Goal: Transaction & Acquisition: Book appointment/travel/reservation

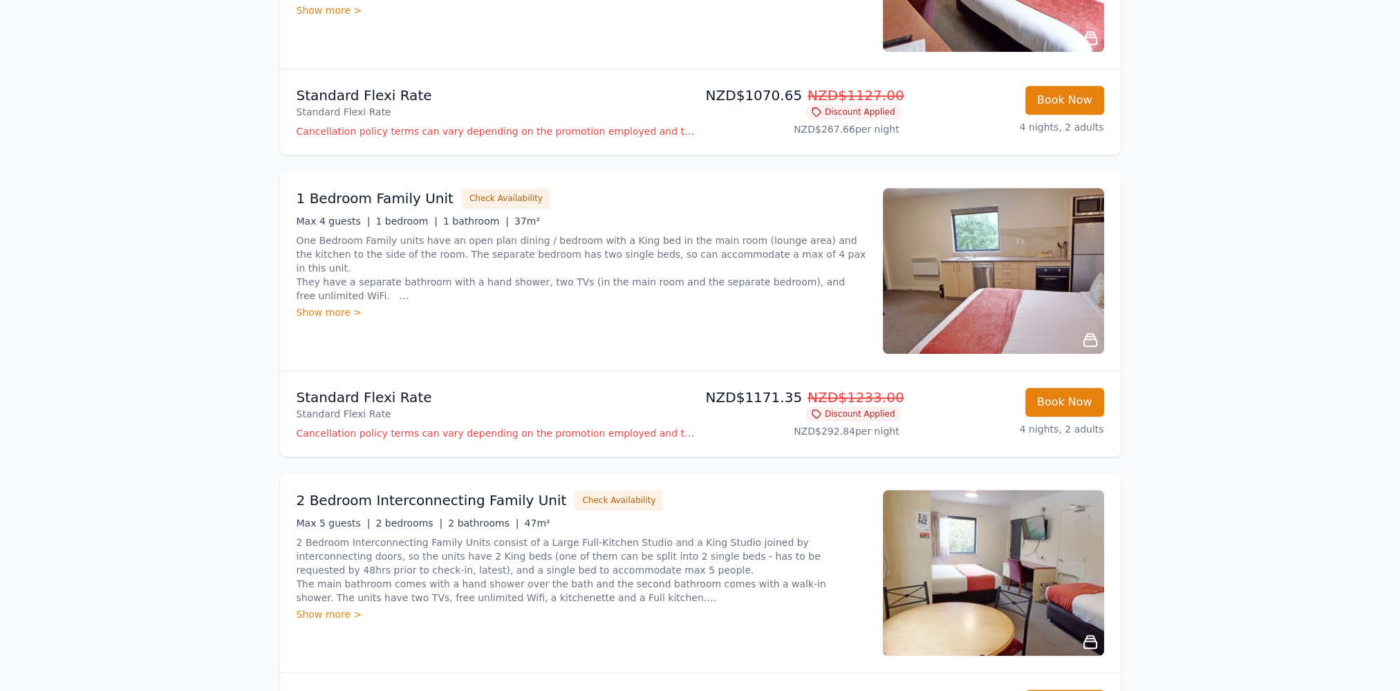
scroll to position [1866, 0]
click at [1005, 308] on img at bounding box center [993, 271] width 221 height 166
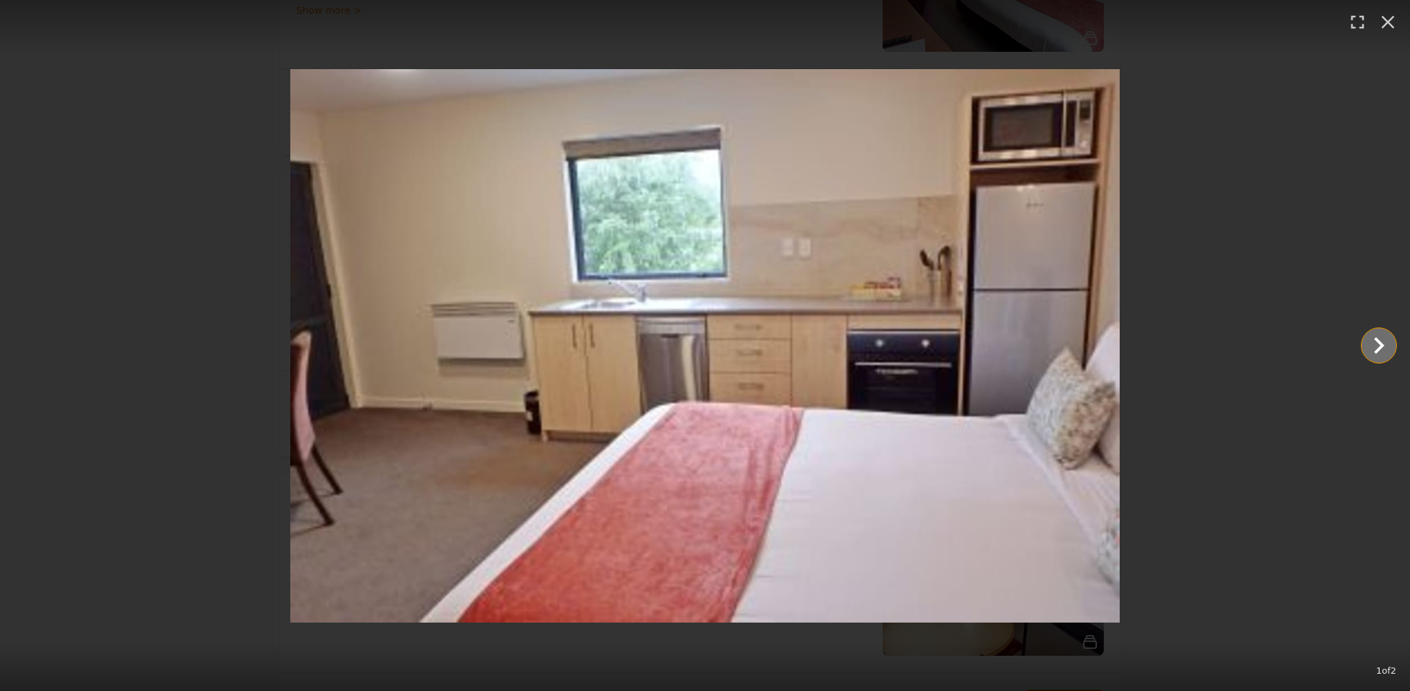
click at [1382, 347] on icon "Show slide 2 of 2" at bounding box center [1379, 345] width 10 height 17
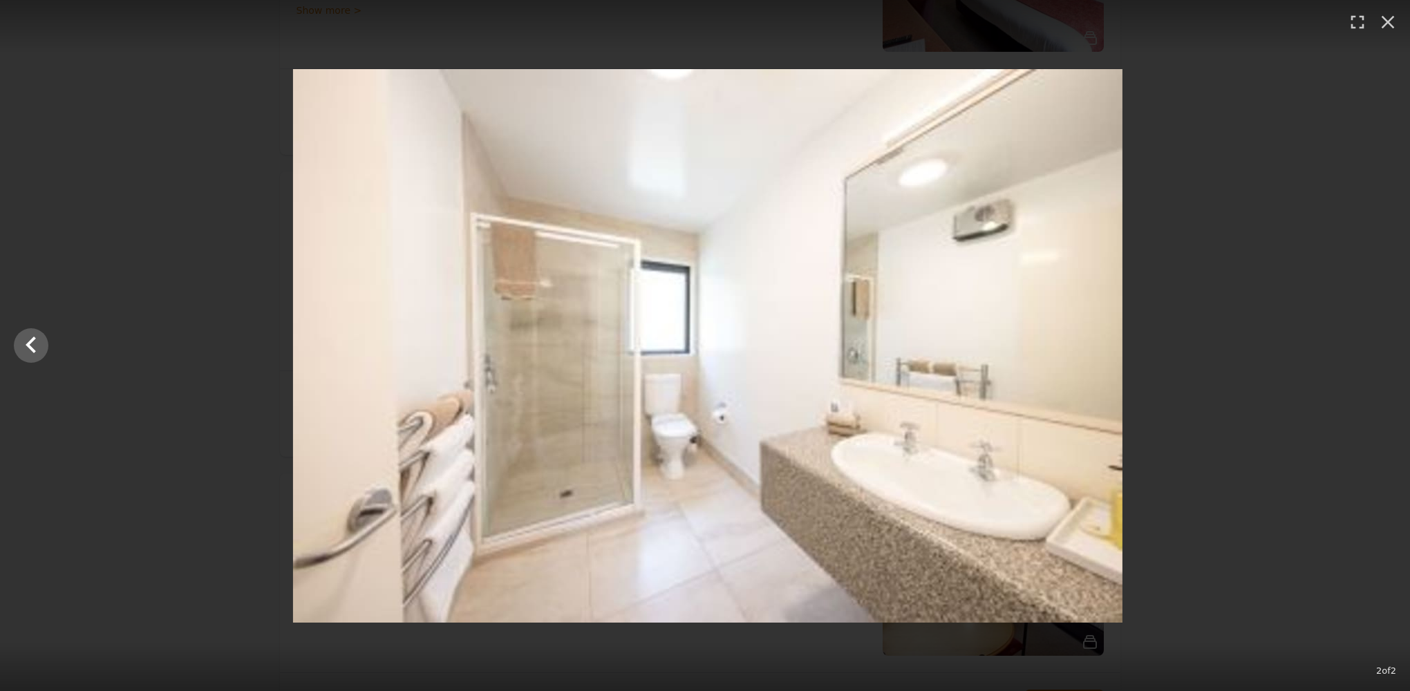
click at [1382, 347] on div at bounding box center [708, 346] width 1410 height 554
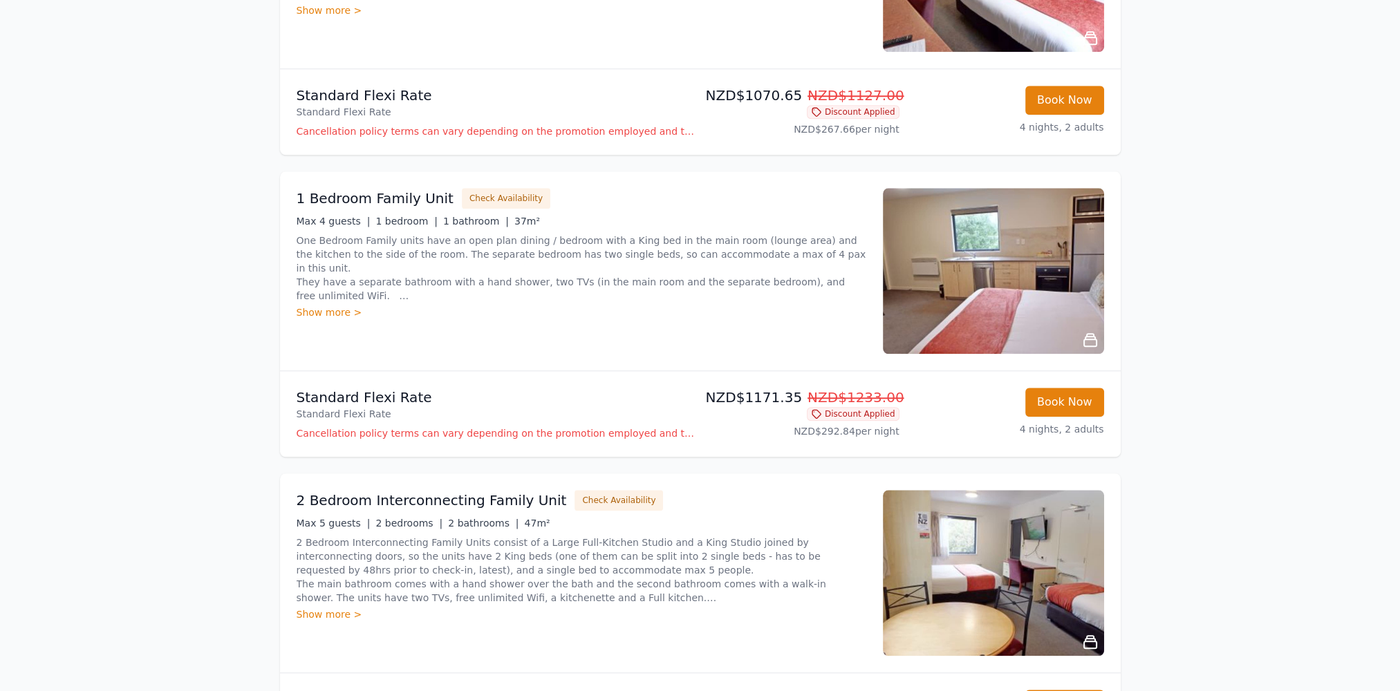
click at [941, 288] on img at bounding box center [993, 271] width 221 height 166
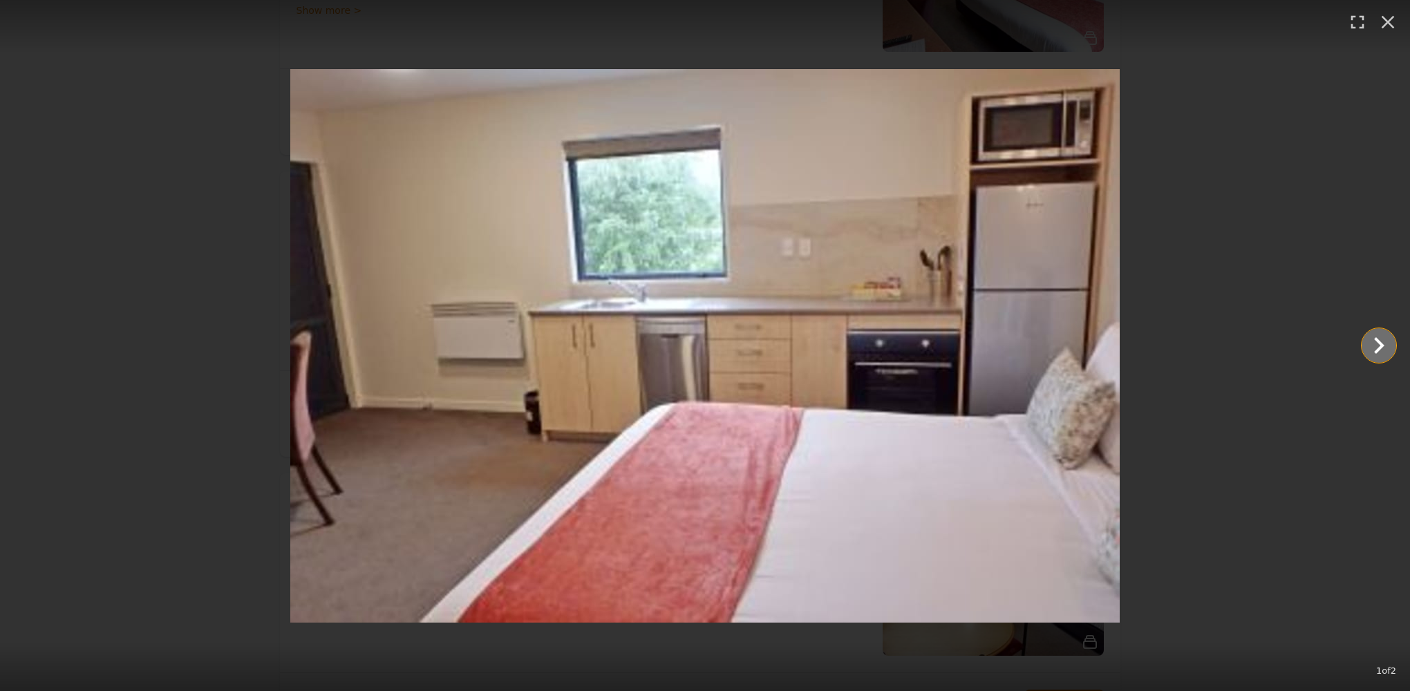
click at [1378, 339] on icon "Show slide 2 of 2" at bounding box center [1378, 345] width 33 height 33
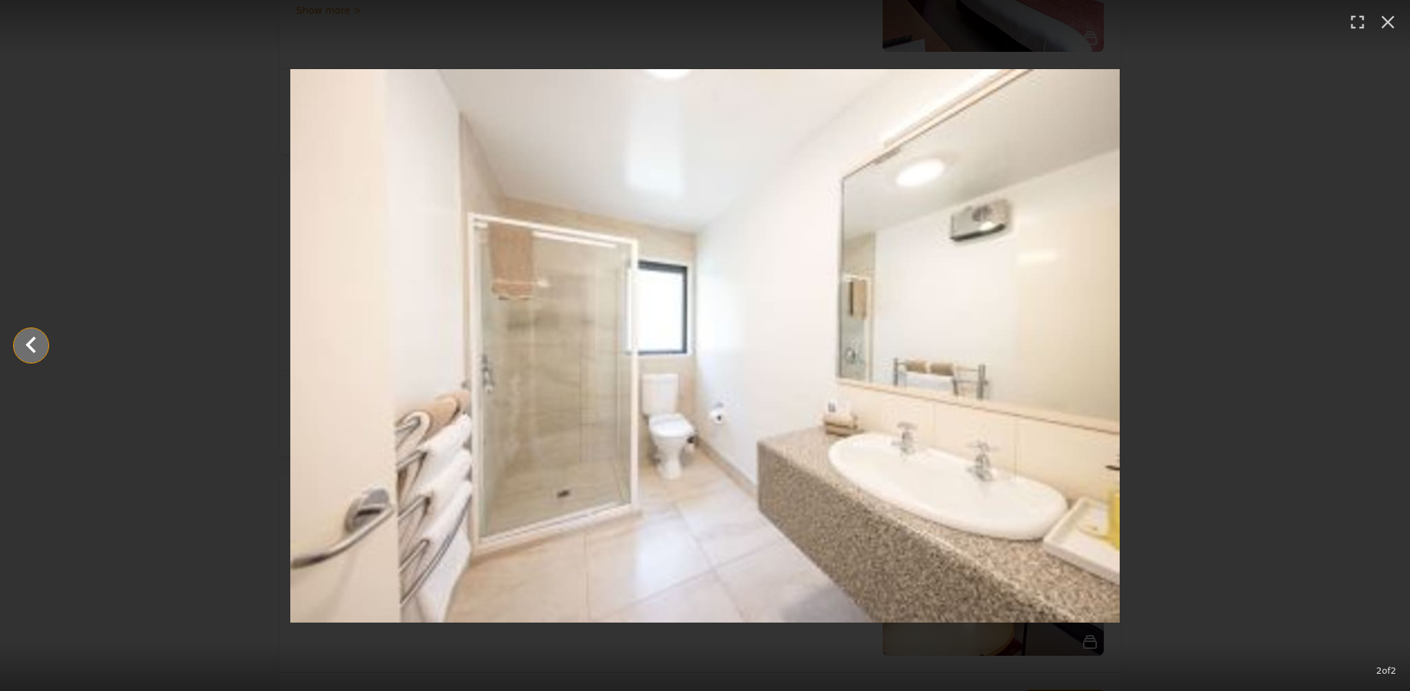
click at [30, 346] on icon "Show slide 1 of 2" at bounding box center [31, 345] width 10 height 17
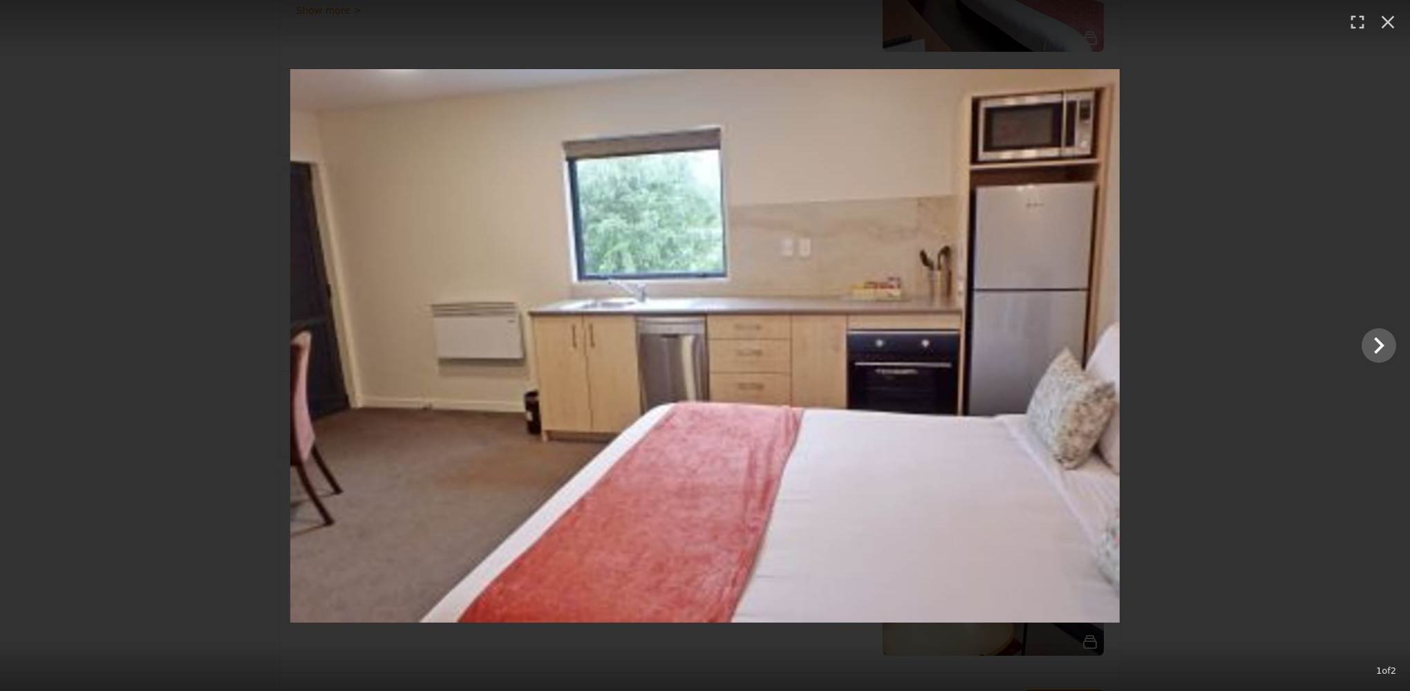
click at [30, 346] on div at bounding box center [705, 346] width 1410 height 554
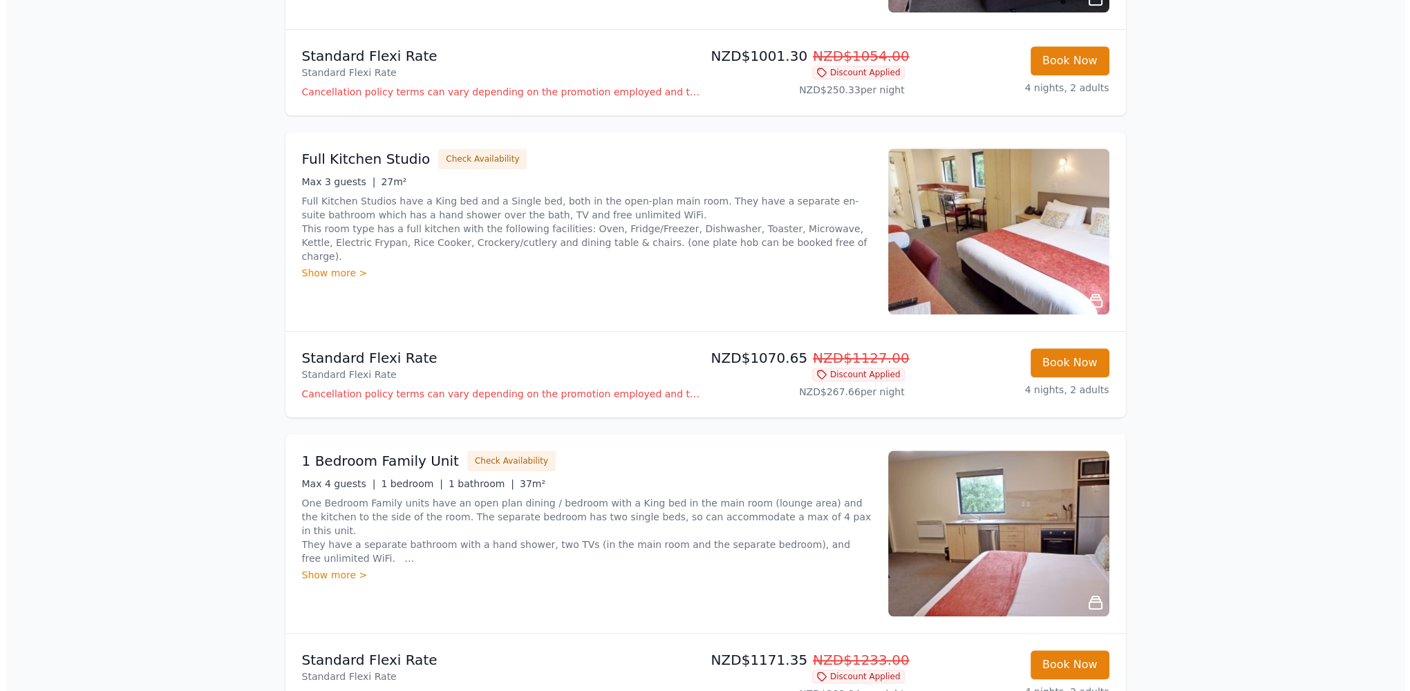
scroll to position [1590, 0]
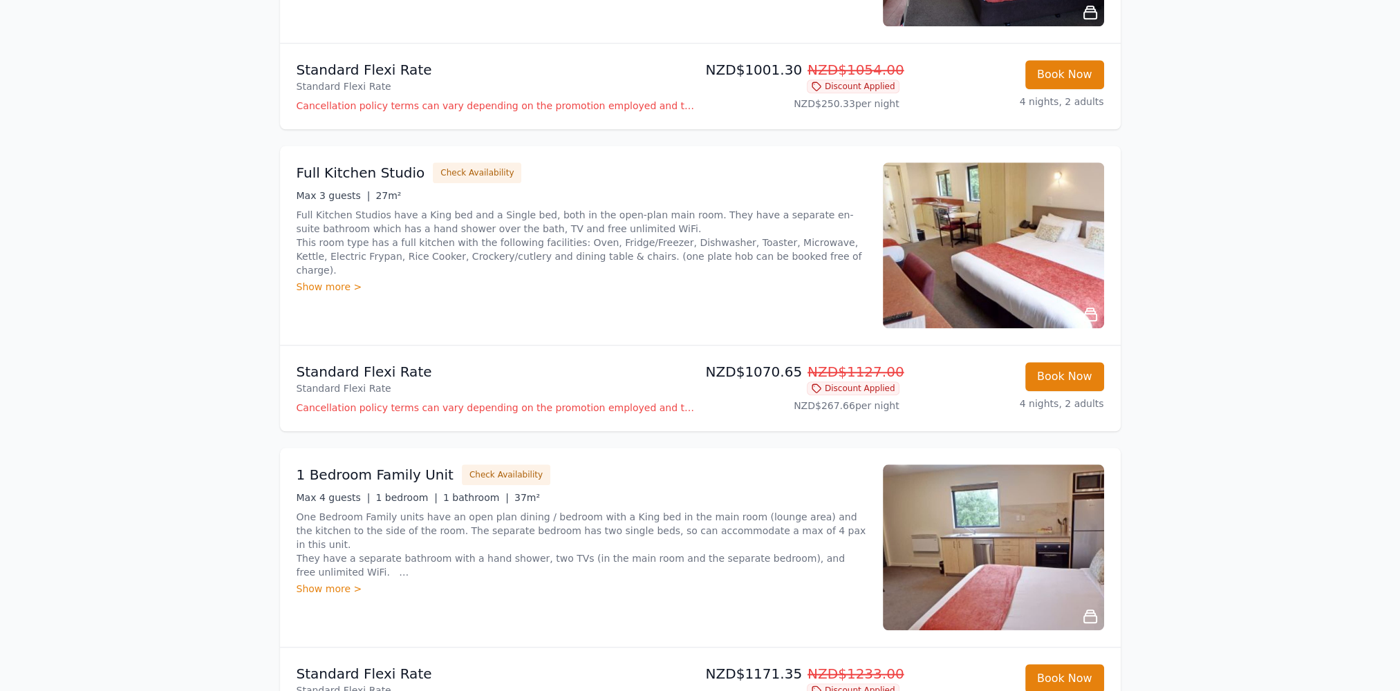
click at [332, 280] on div "Show more >" at bounding box center [582, 287] width 570 height 14
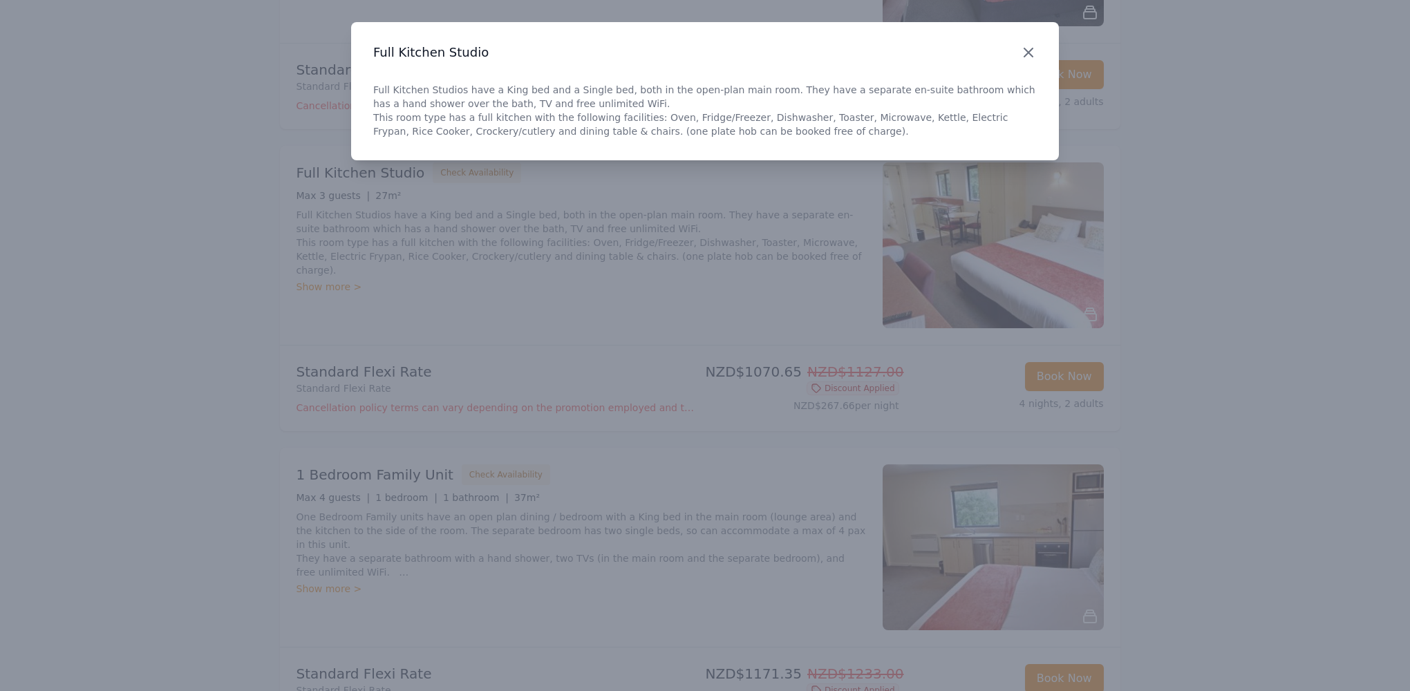
click at [1028, 52] on icon "button" at bounding box center [1028, 52] width 8 height 8
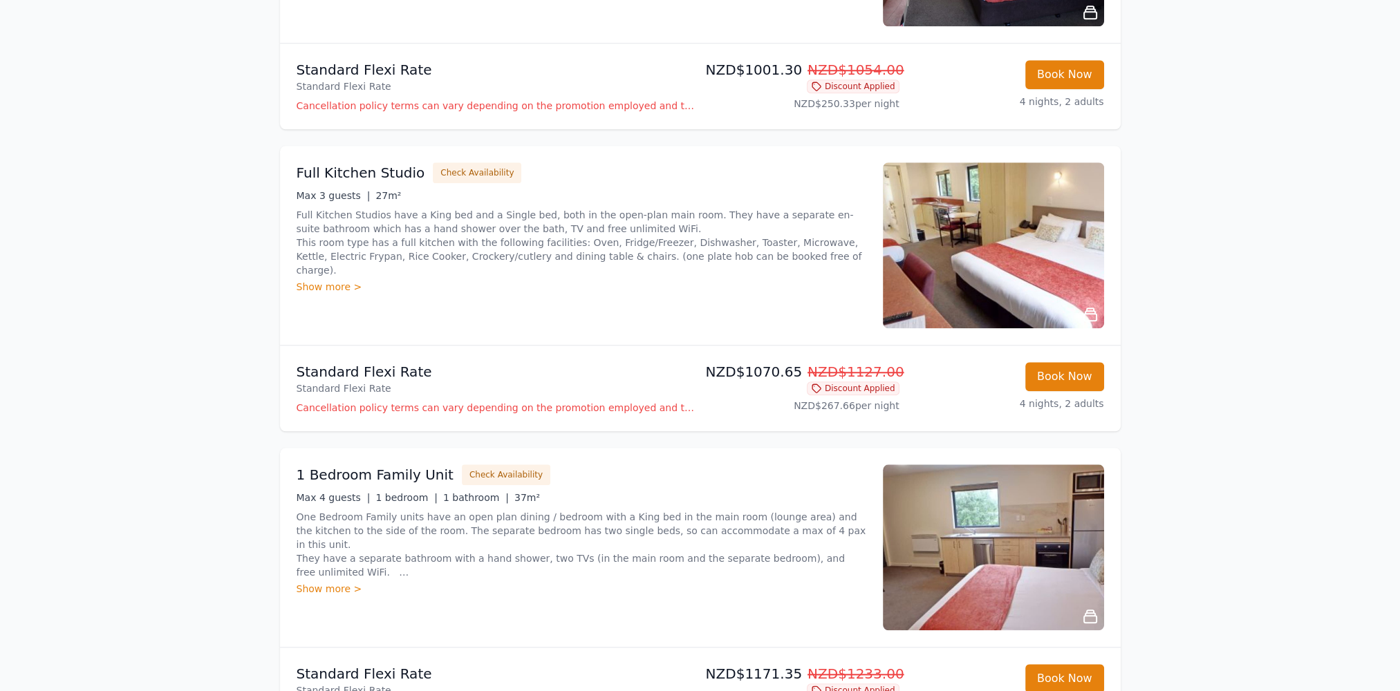
click at [413, 408] on p "Cancellation policy terms can vary depending on the promotion employed and the …" at bounding box center [496, 408] width 398 height 14
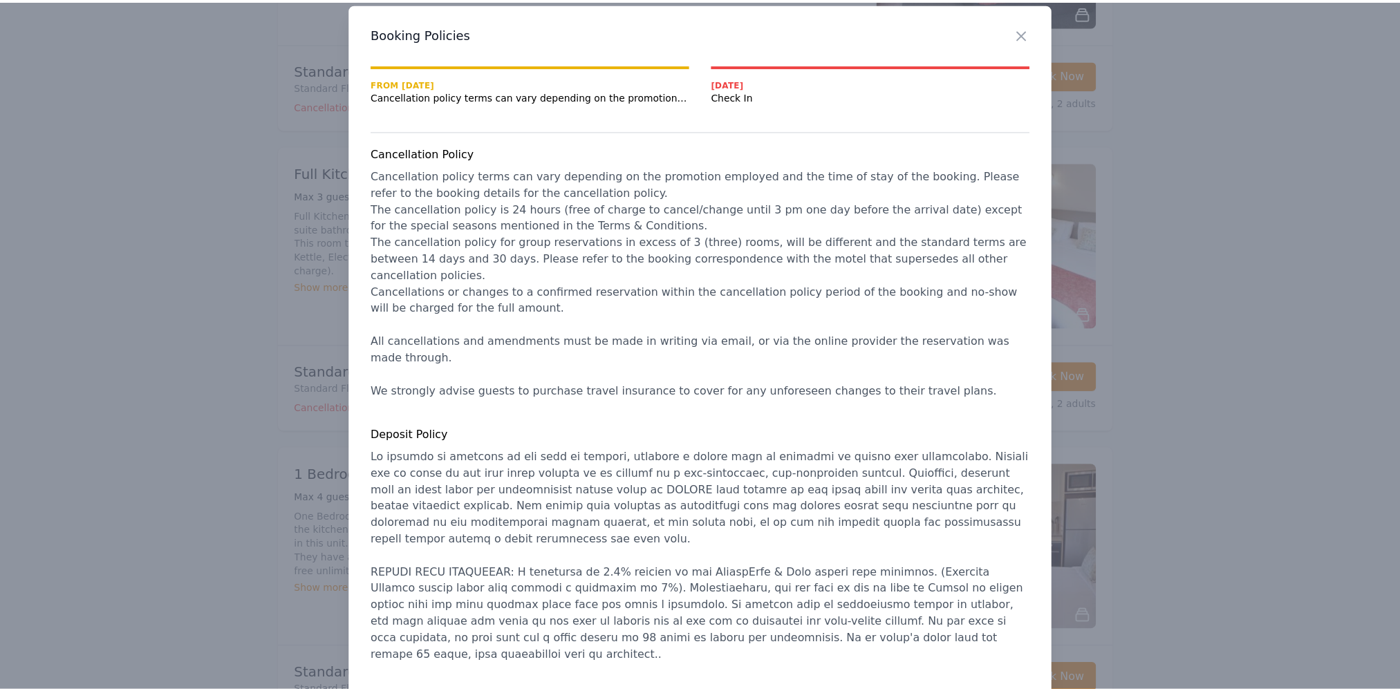
scroll to position [0, 0]
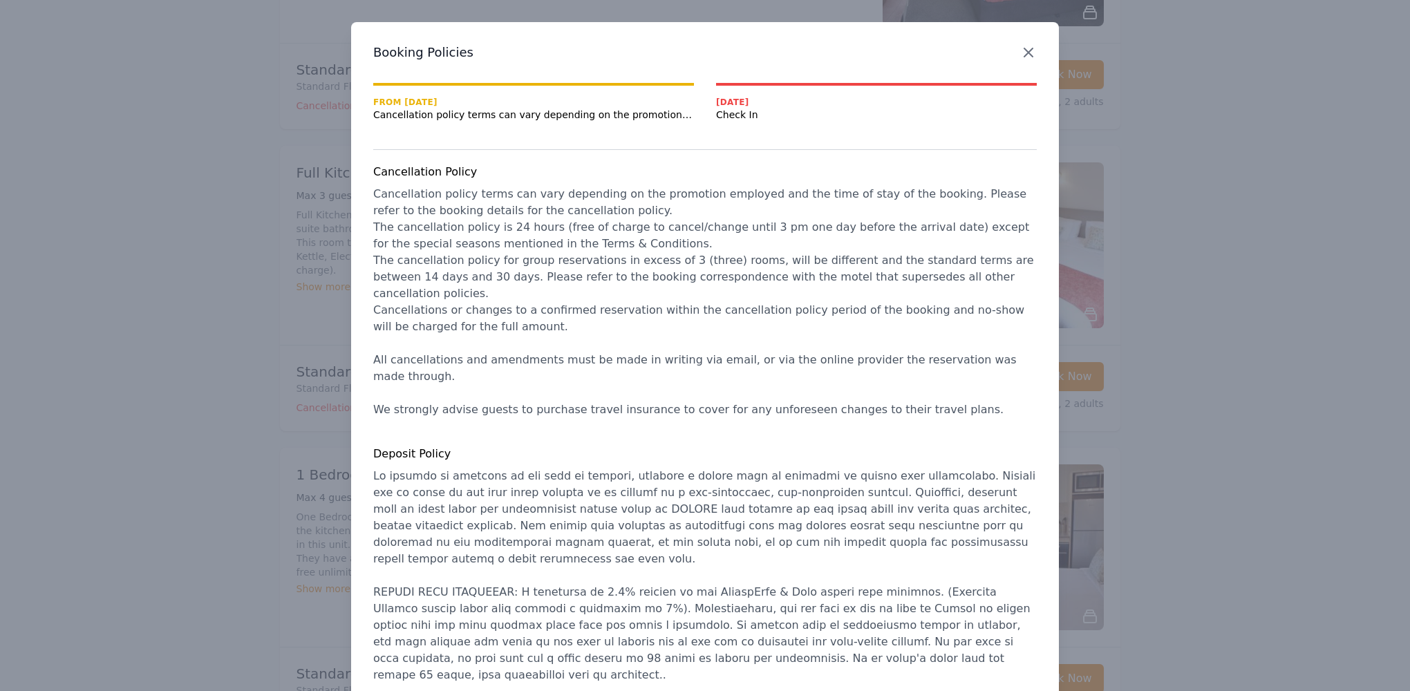
click at [1025, 48] on icon "button" at bounding box center [1028, 52] width 17 height 17
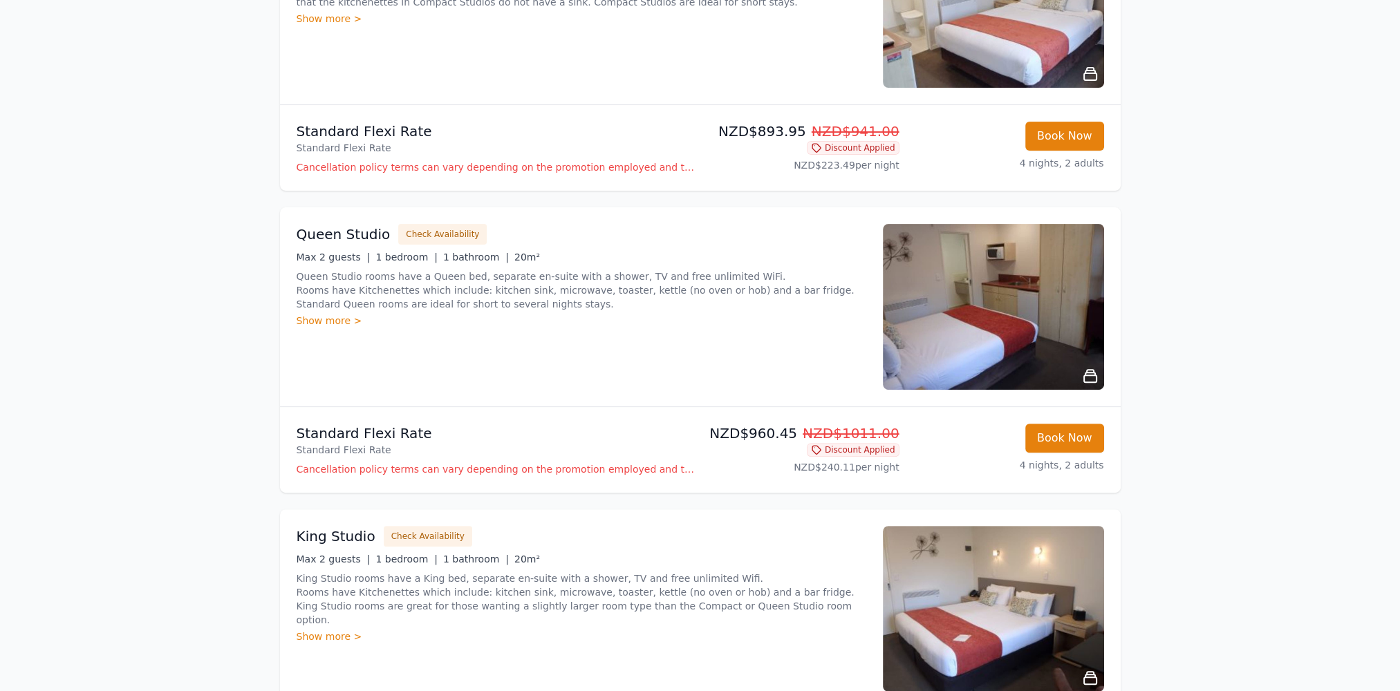
scroll to position [553, 0]
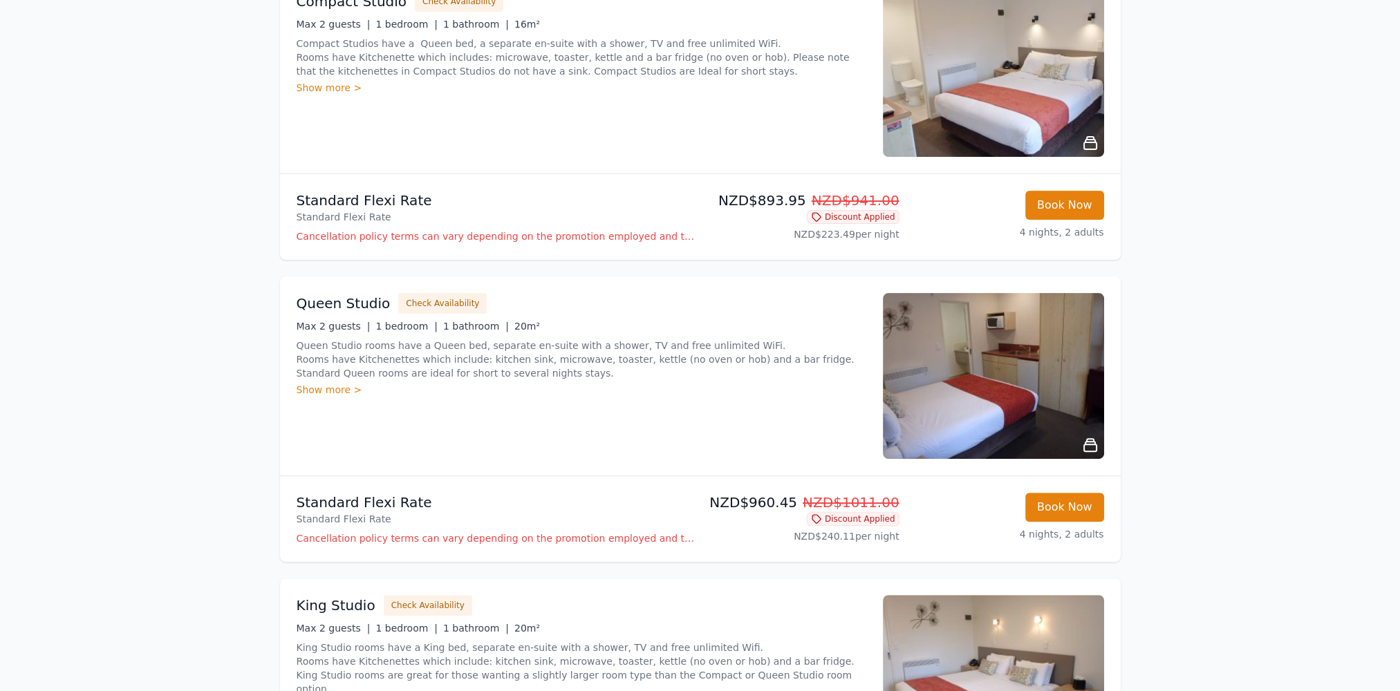
click at [1087, 447] on icon at bounding box center [1090, 445] width 17 height 17
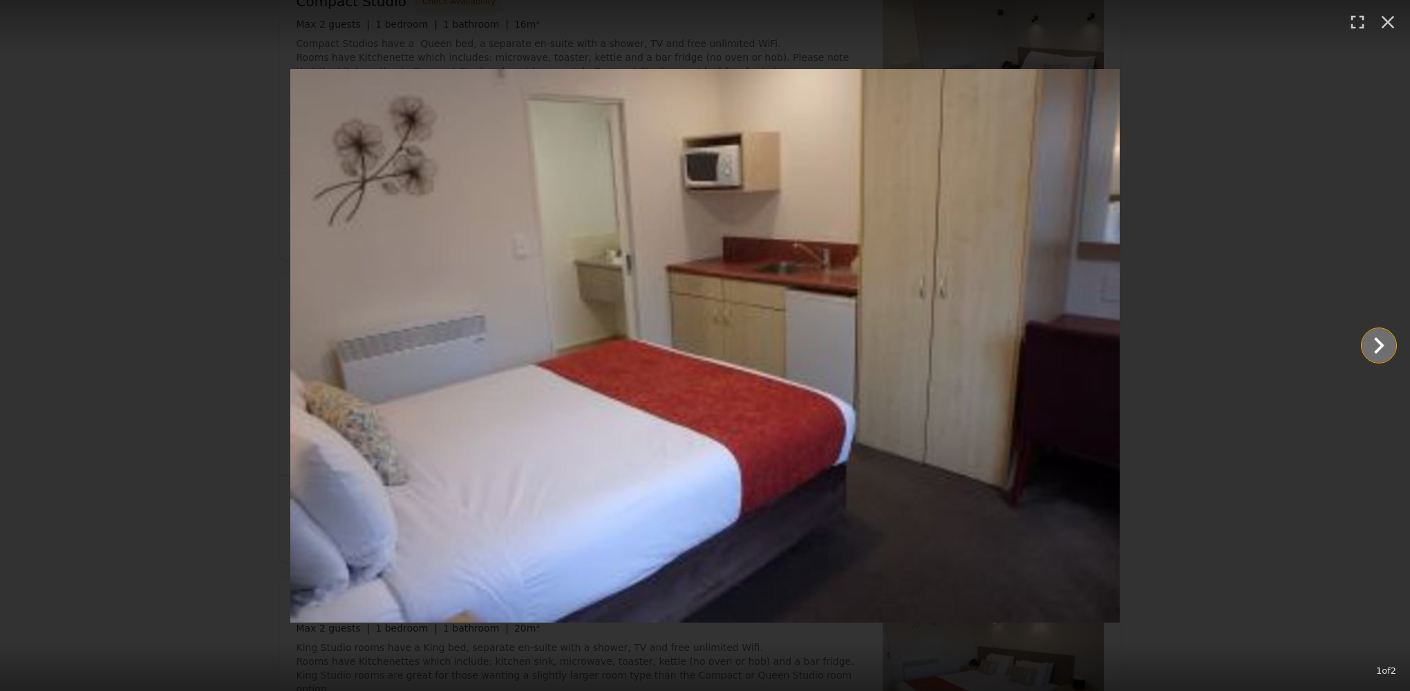
click at [1379, 348] on icon "Show slide 2 of 2" at bounding box center [1379, 345] width 10 height 17
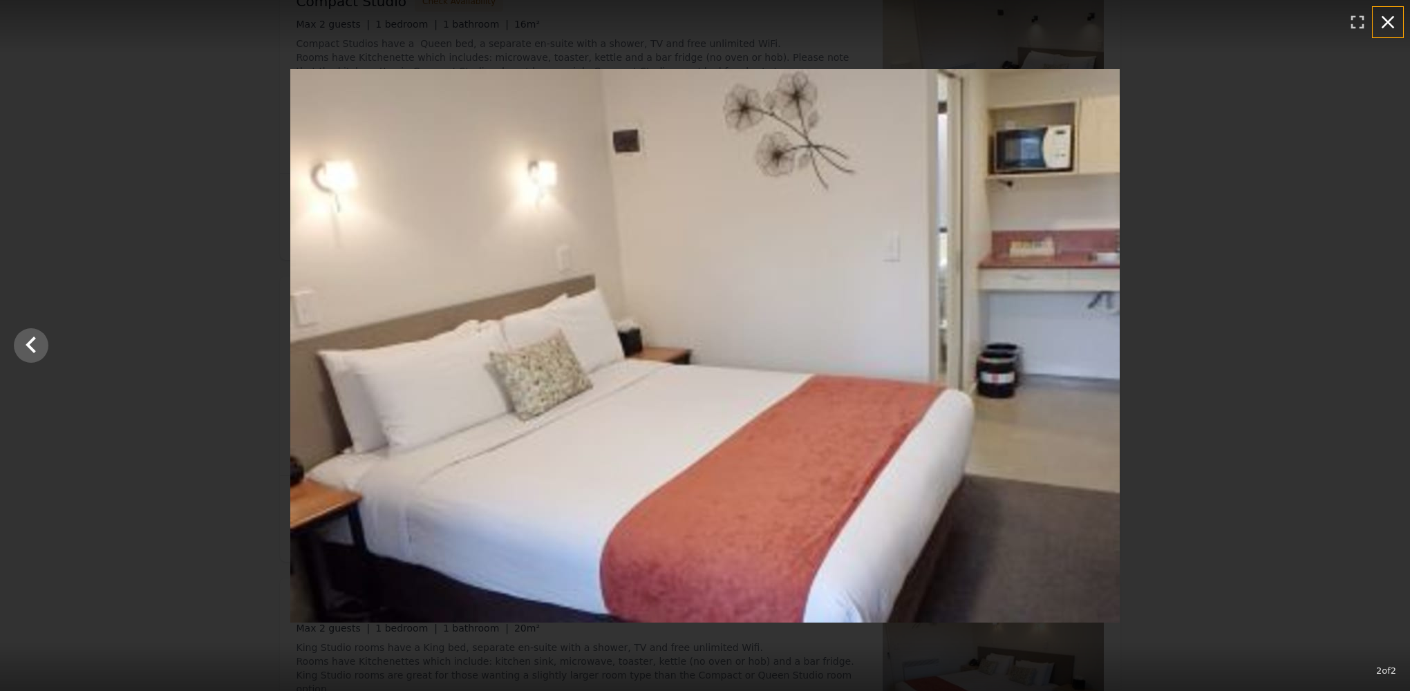
click at [1392, 19] on icon "button" at bounding box center [1388, 22] width 13 height 13
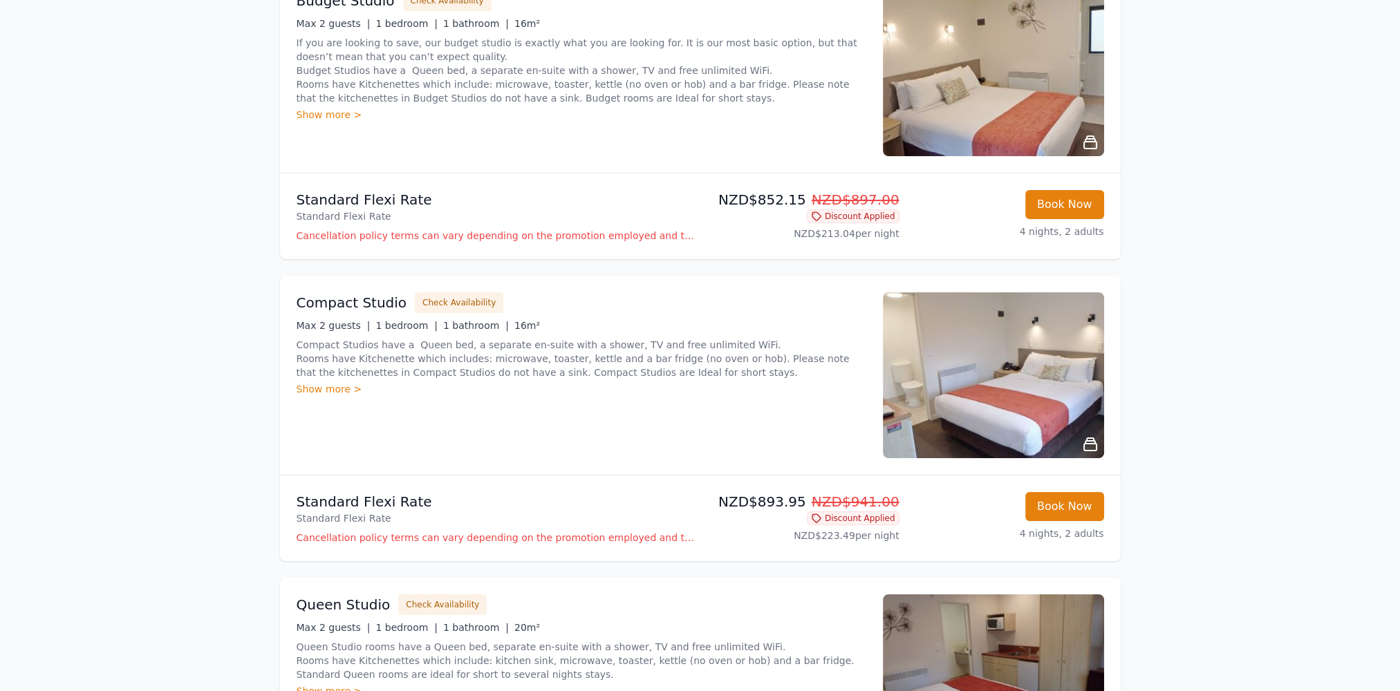
scroll to position [138, 0]
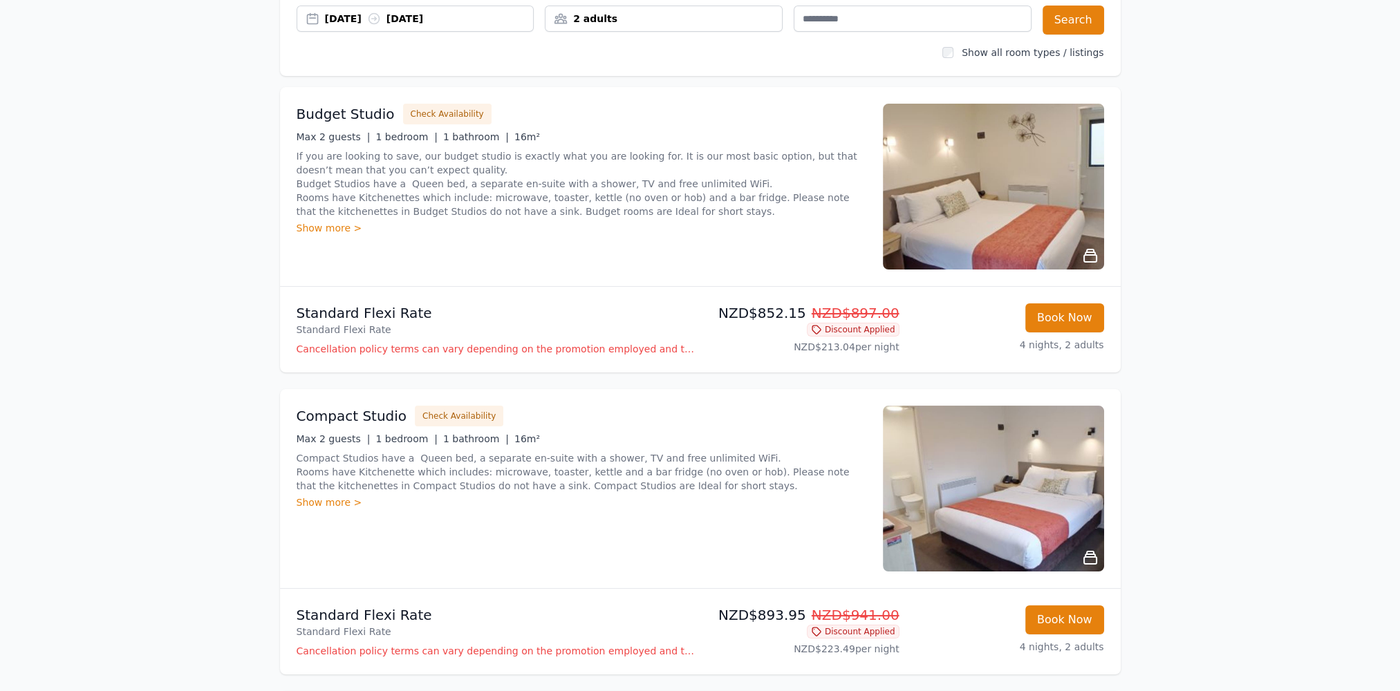
click at [1018, 205] on img at bounding box center [993, 187] width 221 height 166
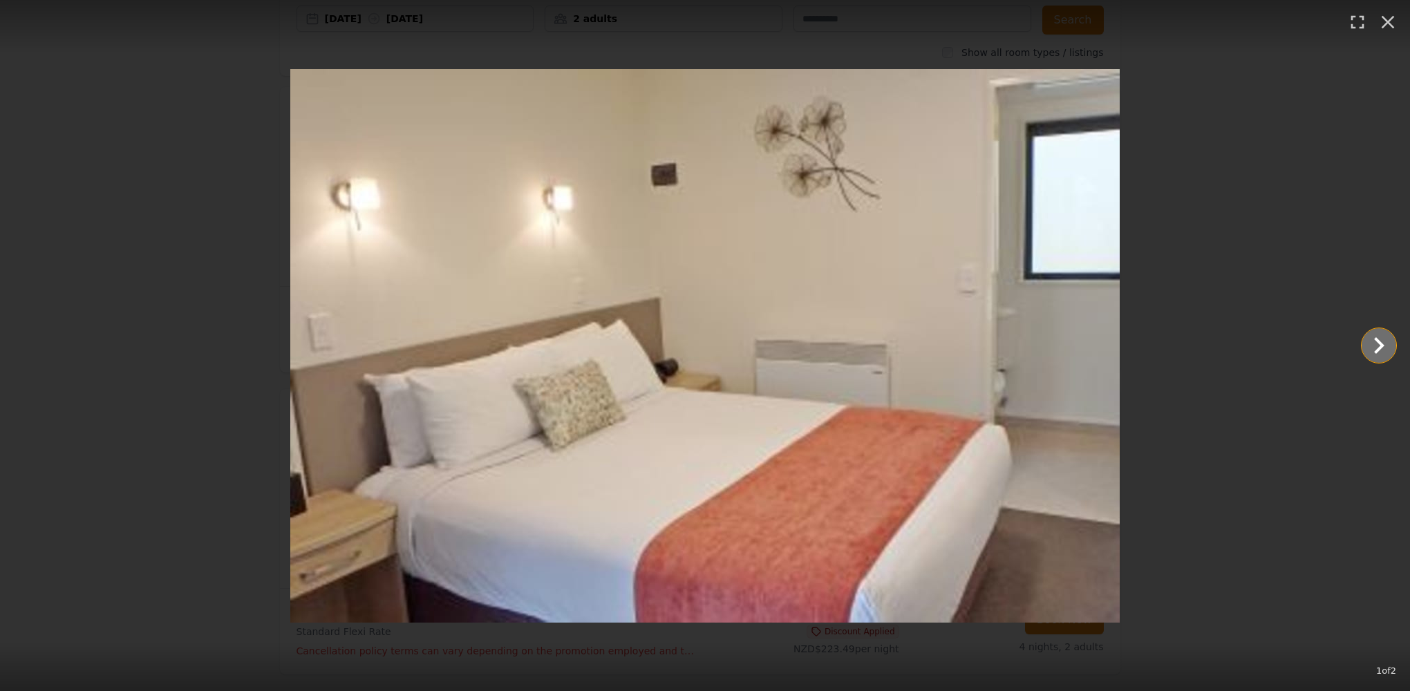
click at [1380, 338] on icon "Show slide 2 of 2" at bounding box center [1378, 345] width 33 height 33
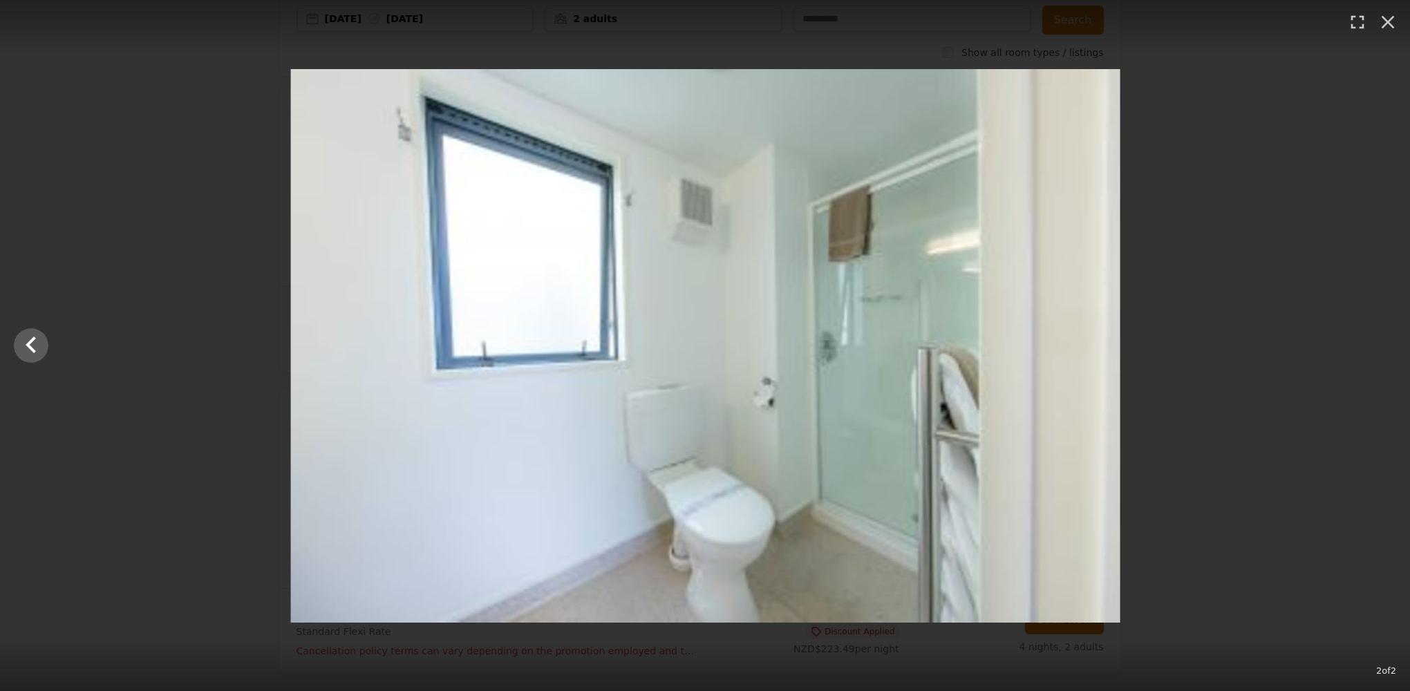
click at [1380, 338] on div at bounding box center [706, 346] width 1410 height 554
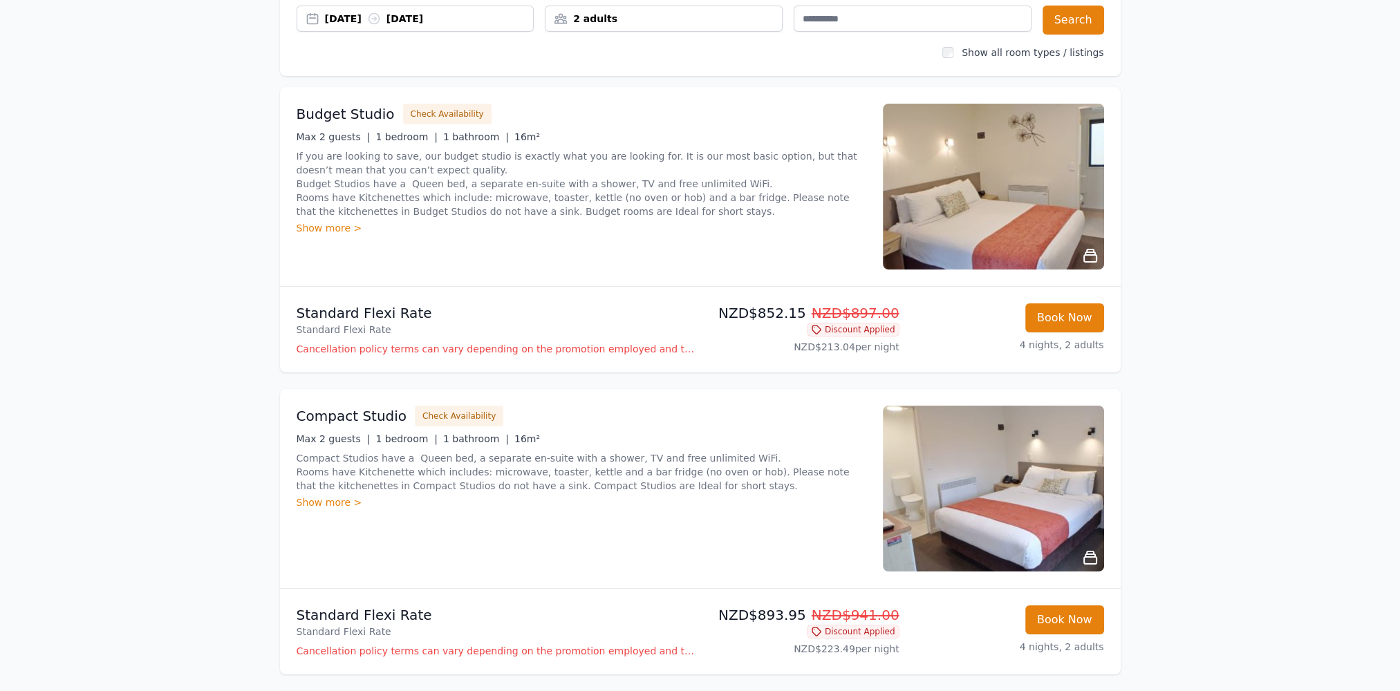
click at [315, 229] on div "Show more >" at bounding box center [582, 228] width 570 height 14
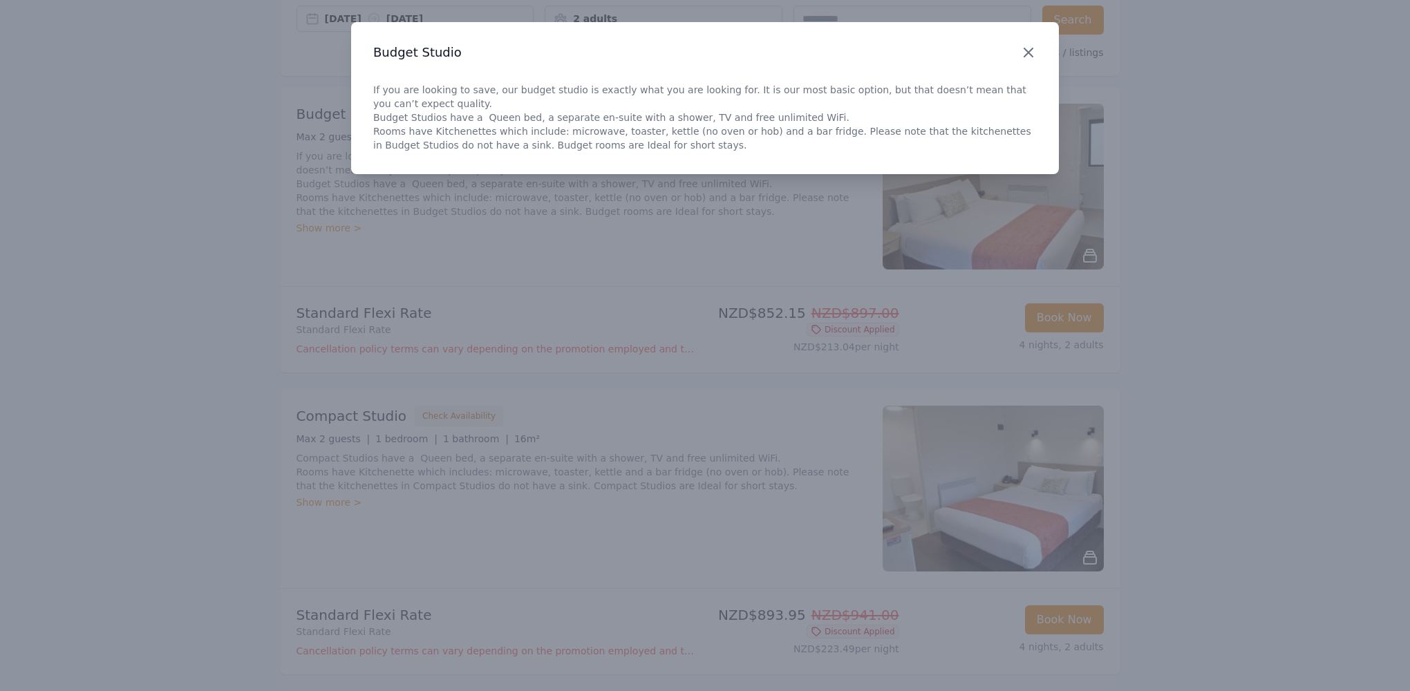
click at [1027, 52] on icon "button" at bounding box center [1028, 52] width 8 height 8
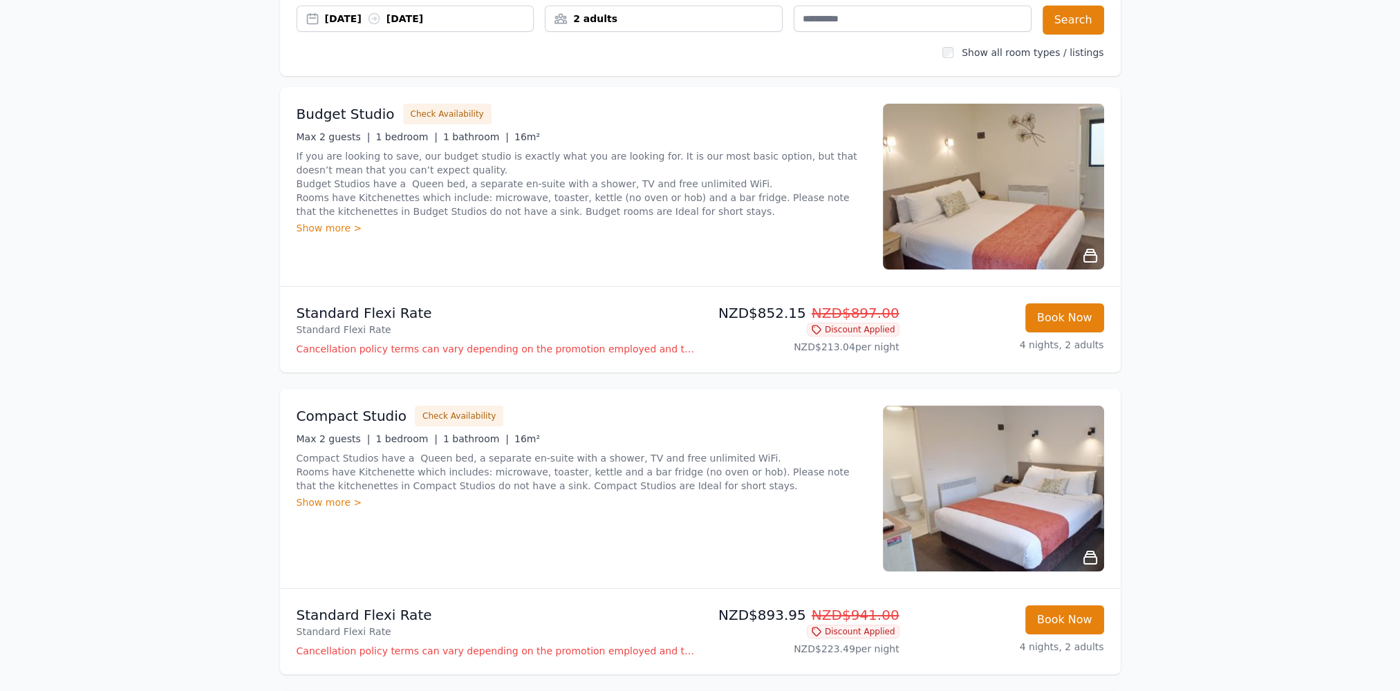
click at [325, 500] on div "Show more >" at bounding box center [582, 503] width 570 height 14
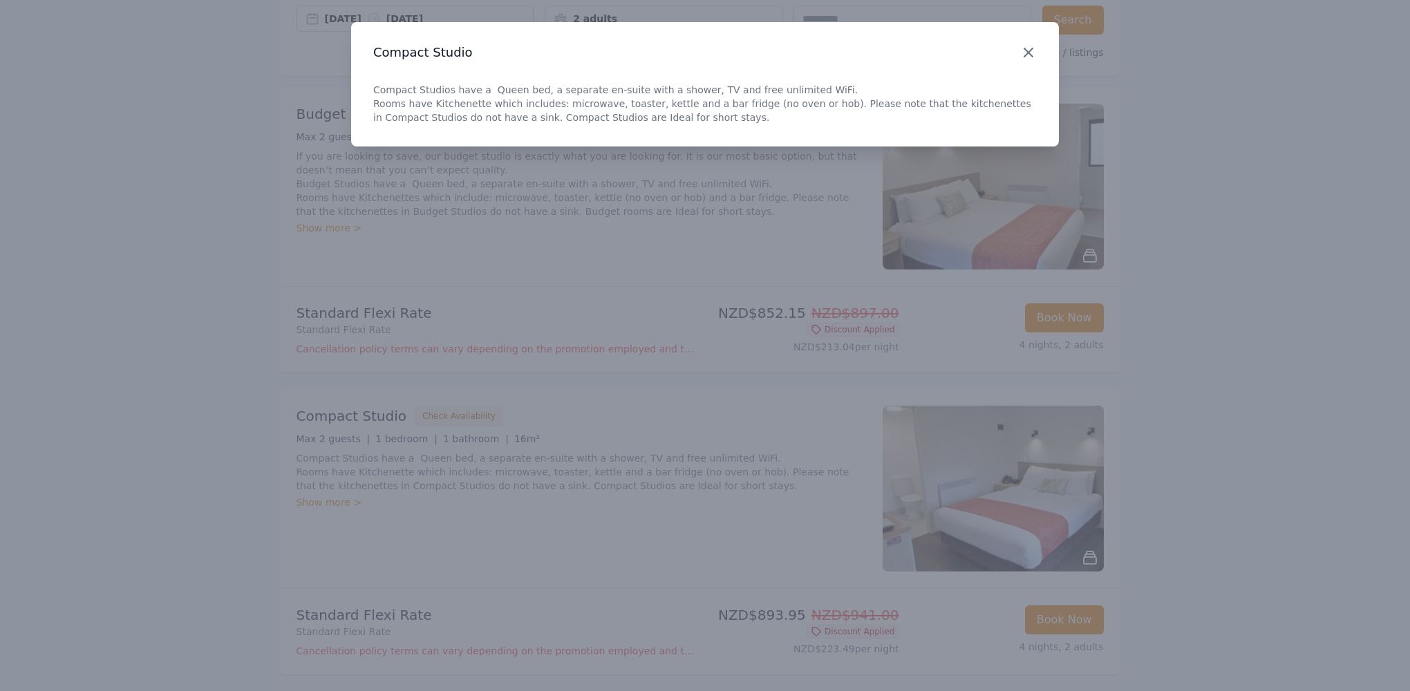
click at [1029, 55] on icon "button" at bounding box center [1028, 52] width 17 height 17
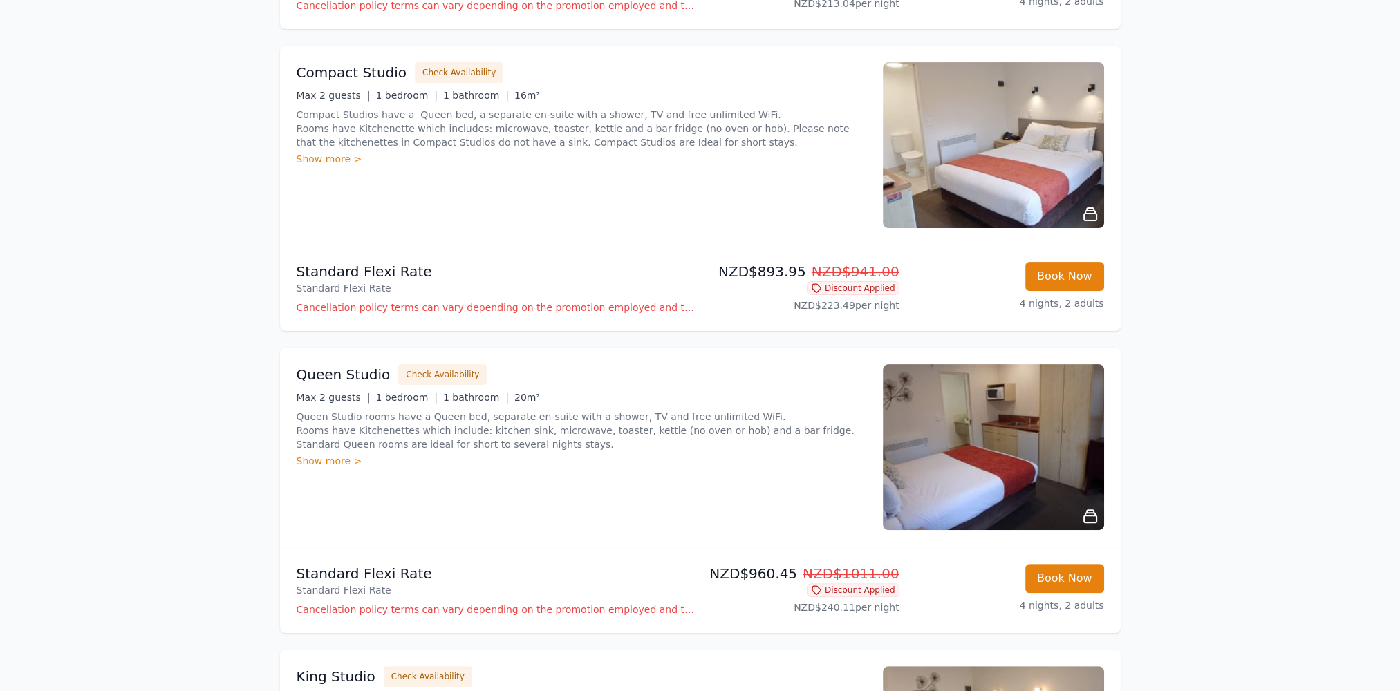
scroll to position [484, 0]
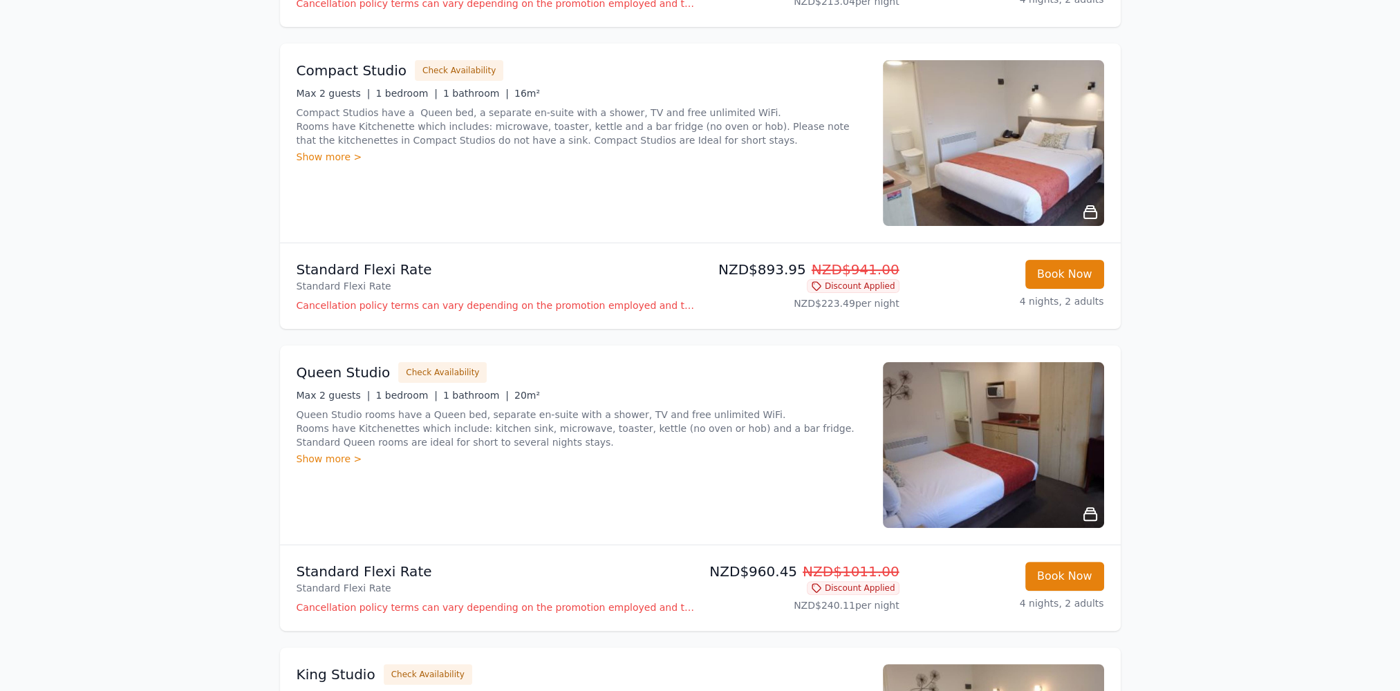
click at [320, 458] on div "Show more >" at bounding box center [582, 459] width 570 height 14
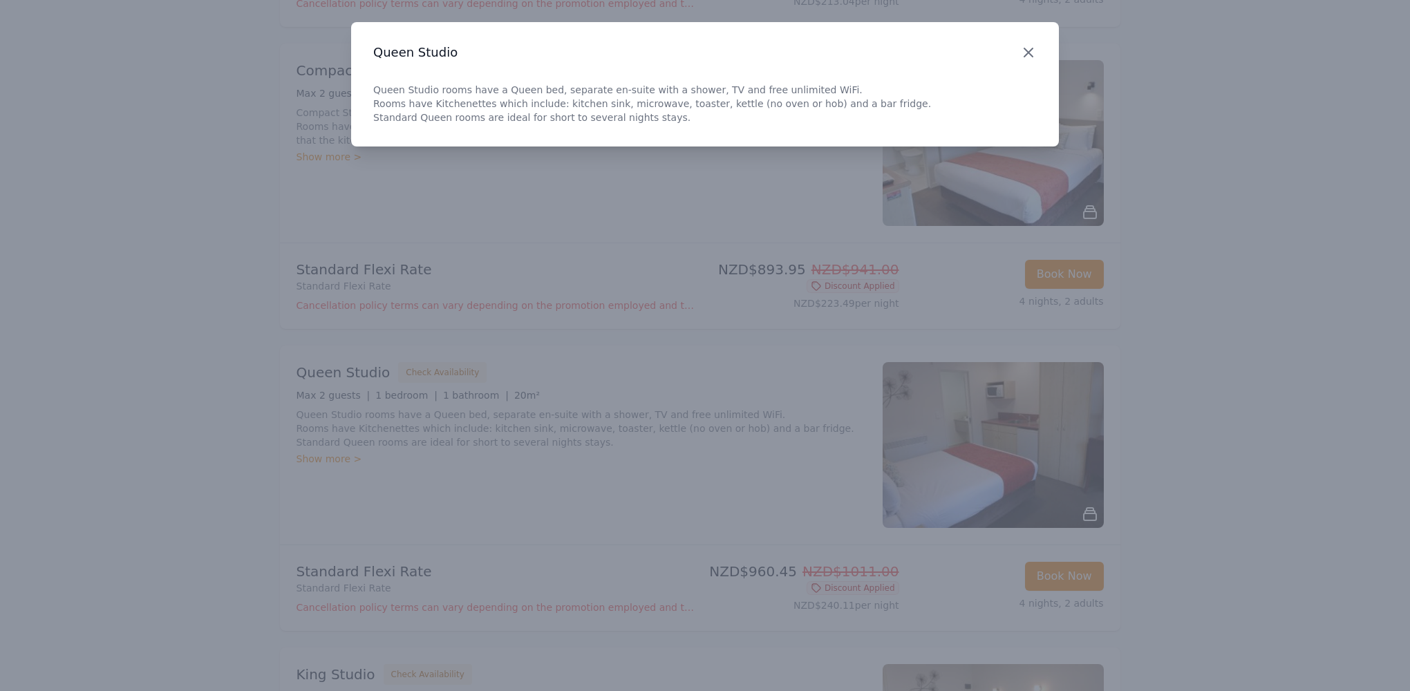
click at [1028, 53] on icon "button" at bounding box center [1028, 52] width 8 height 8
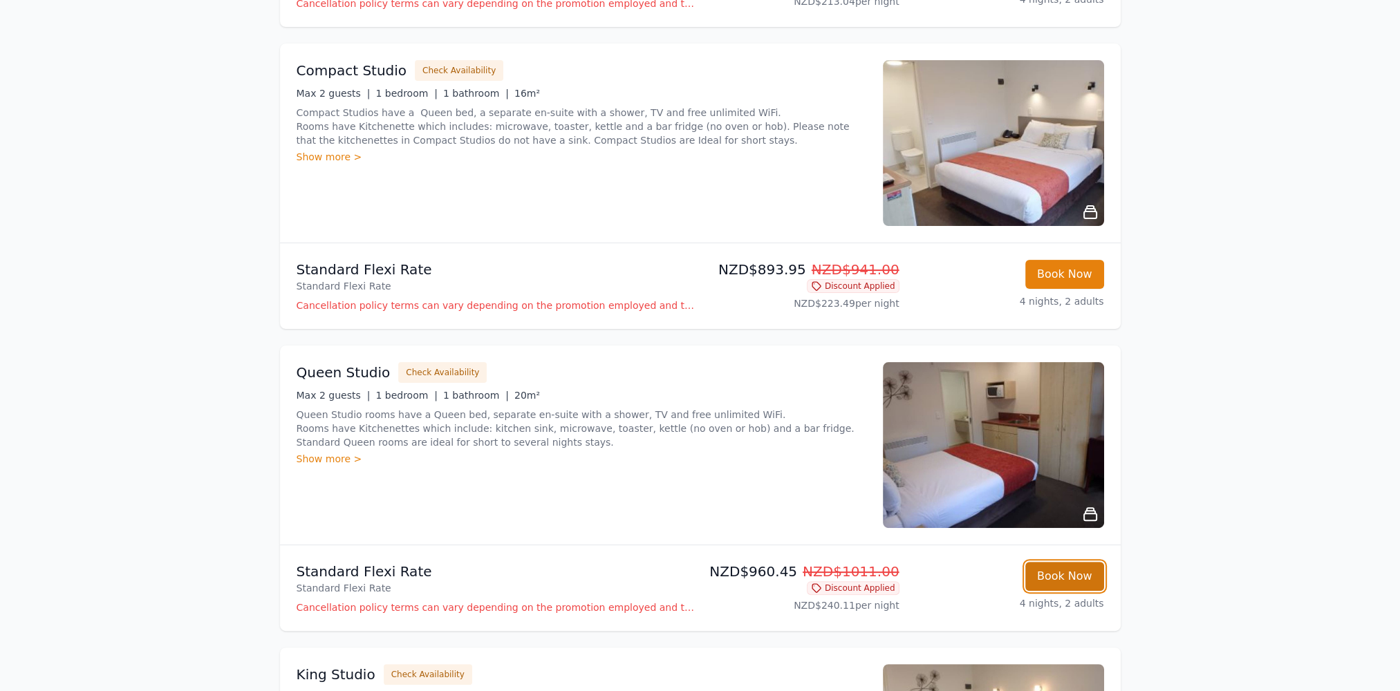
click at [1056, 575] on button "Book Now" at bounding box center [1064, 576] width 79 height 29
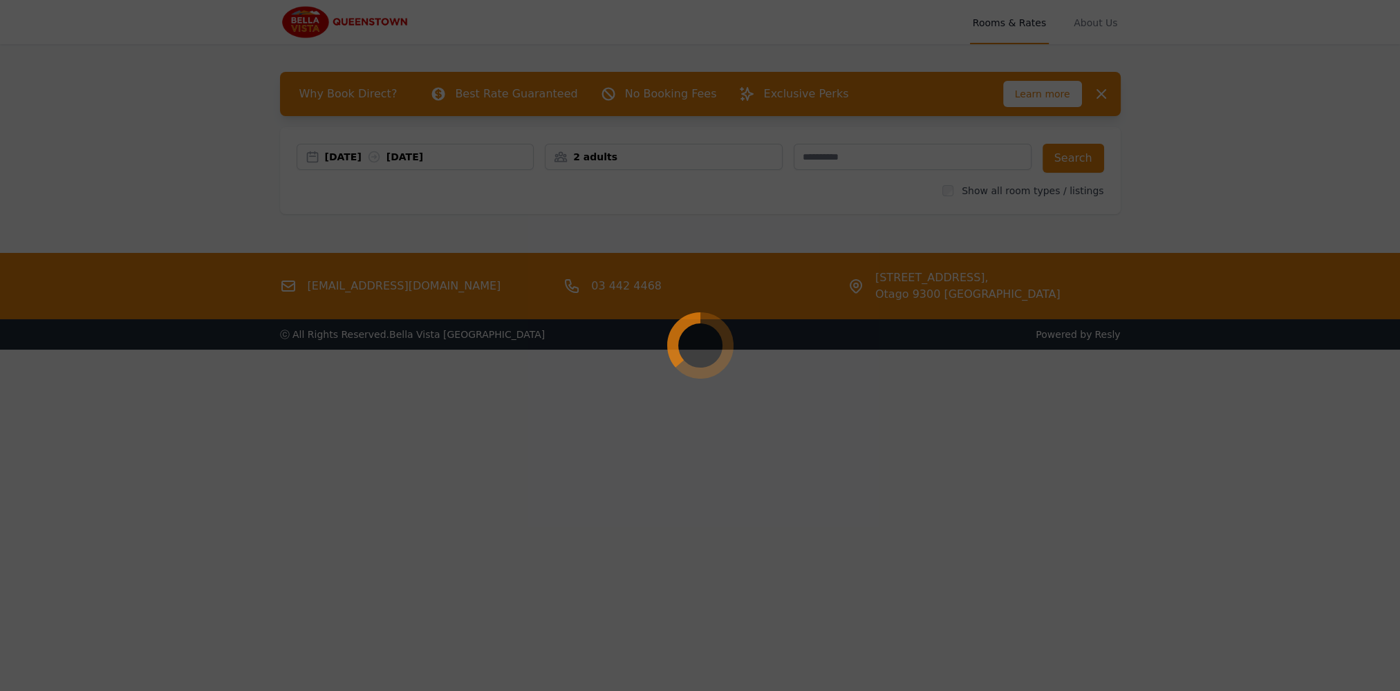
select select "**"
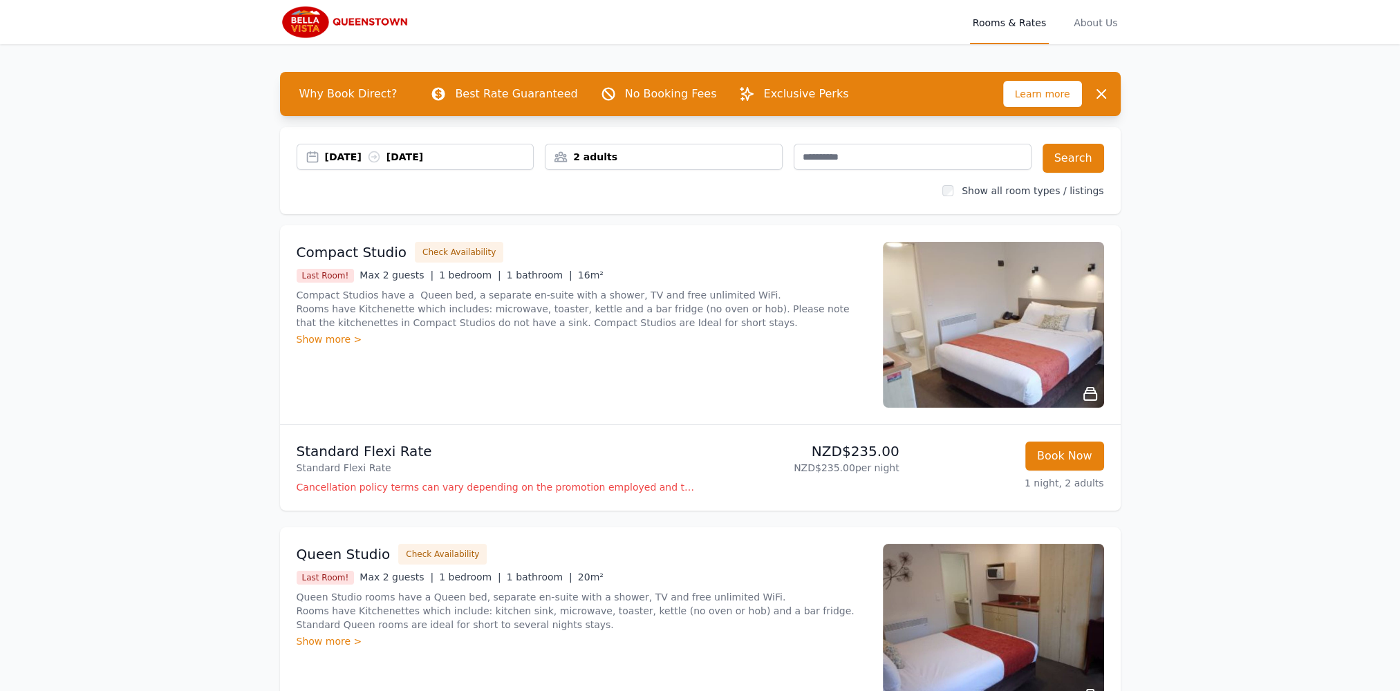
click at [379, 153] on icon at bounding box center [373, 157] width 10 height 10
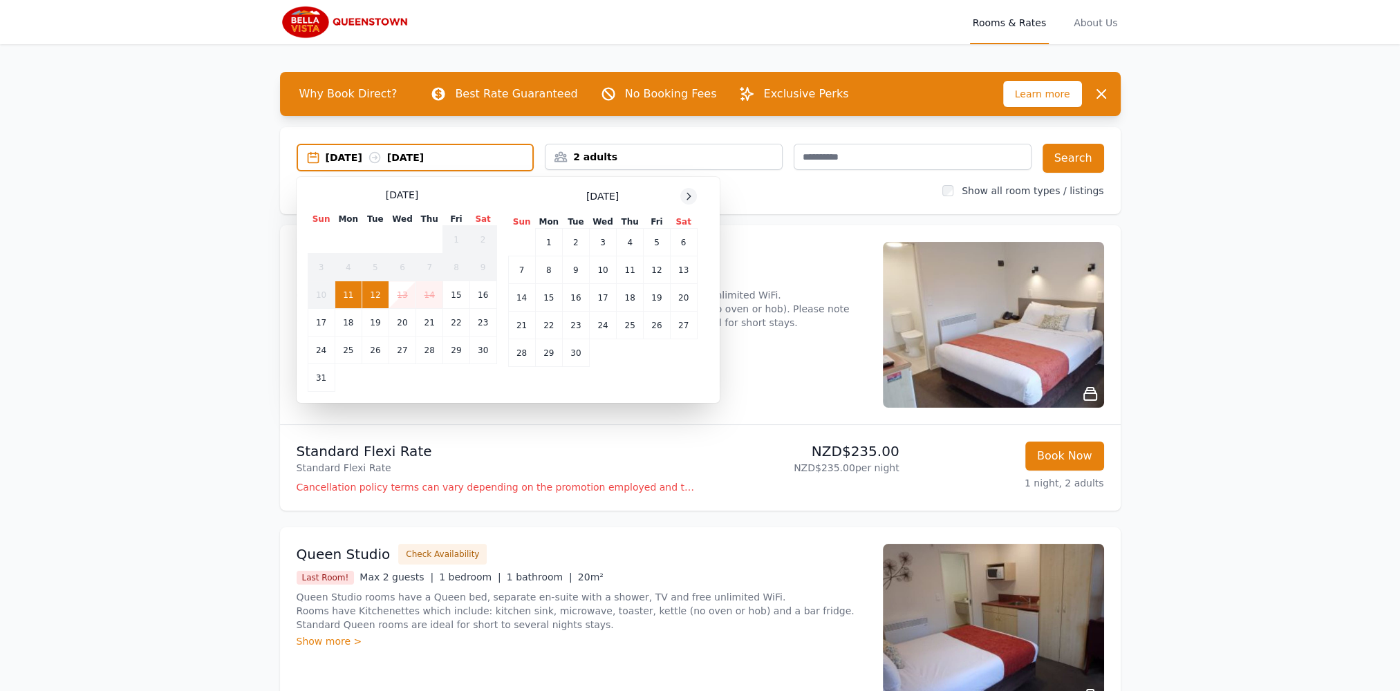
click at [683, 196] on icon at bounding box center [688, 196] width 11 height 11
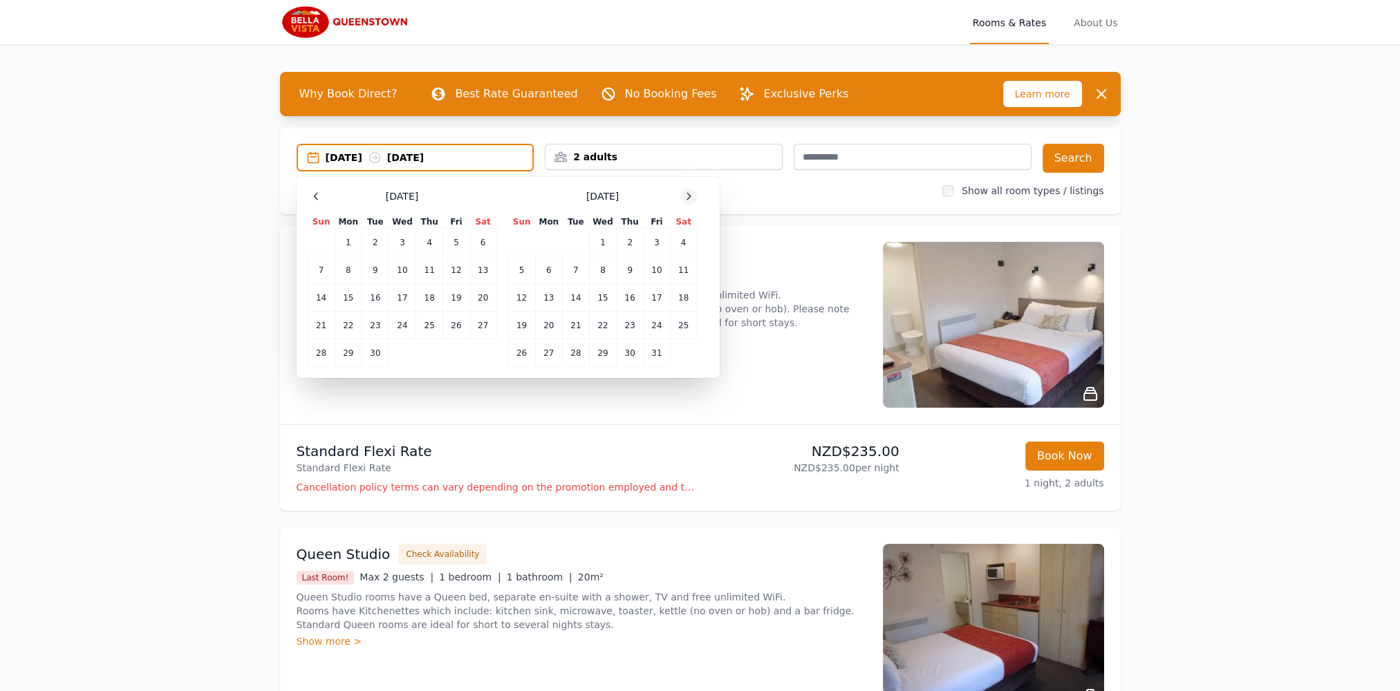
click at [683, 196] on icon at bounding box center [688, 196] width 11 height 11
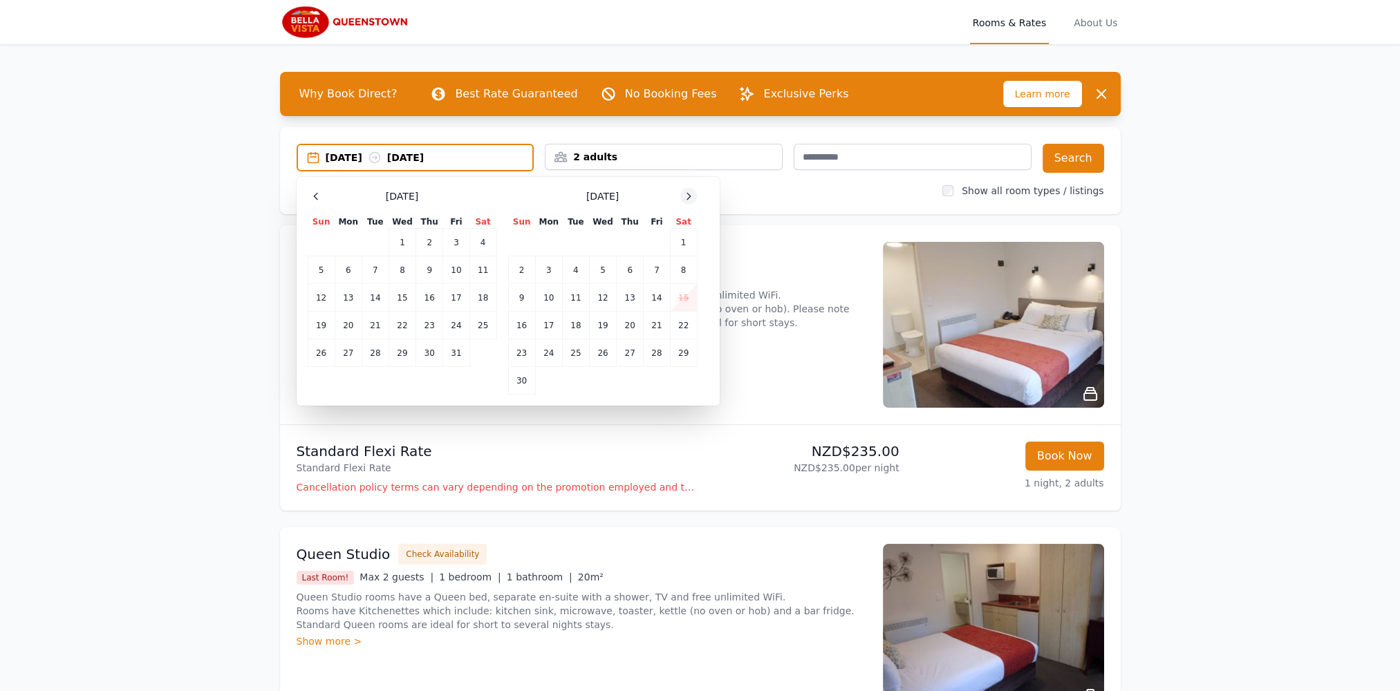
click at [683, 196] on icon at bounding box center [688, 196] width 11 height 11
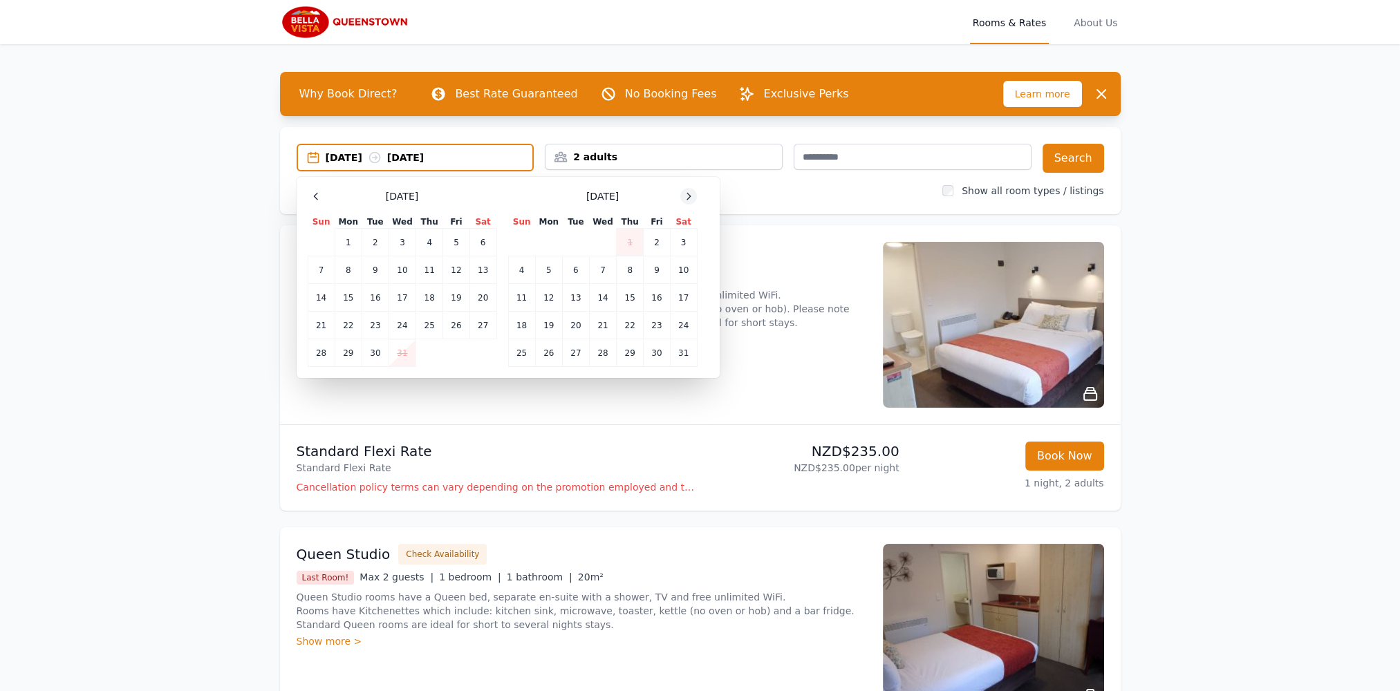
click at [683, 196] on icon at bounding box center [688, 196] width 11 height 11
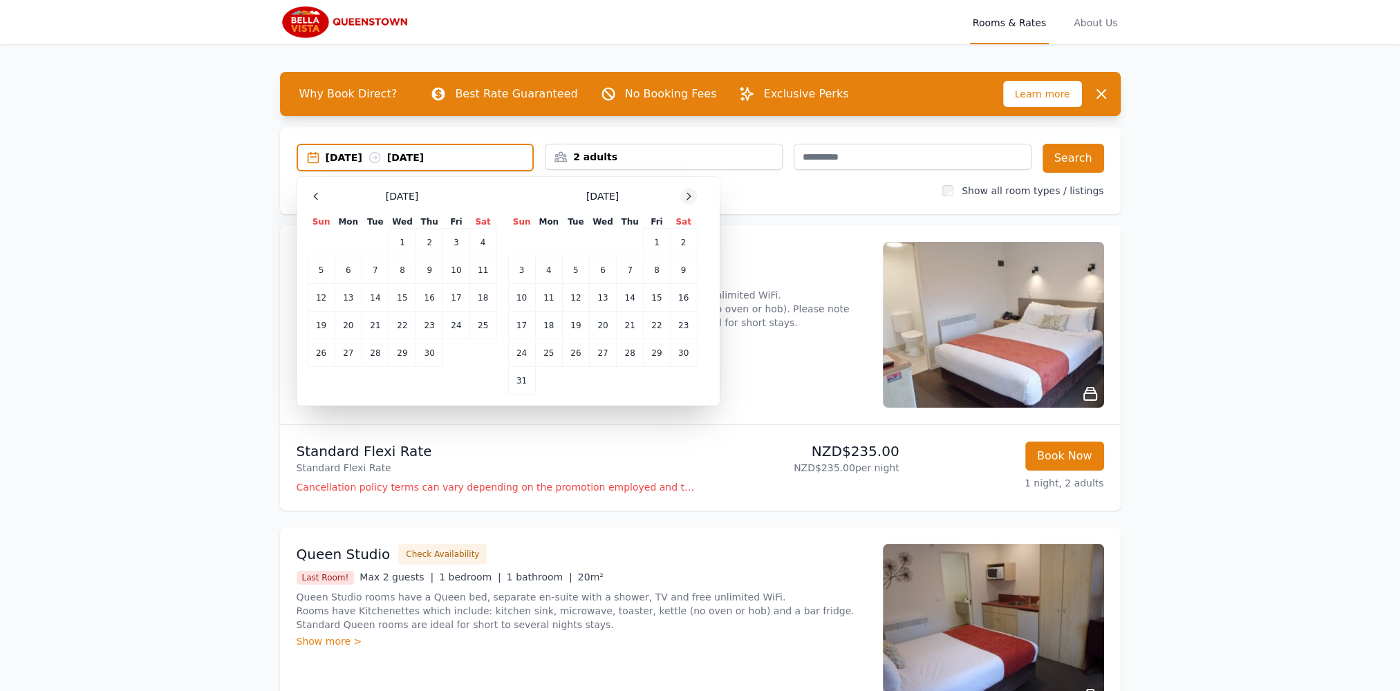
click at [683, 196] on icon at bounding box center [688, 196] width 11 height 11
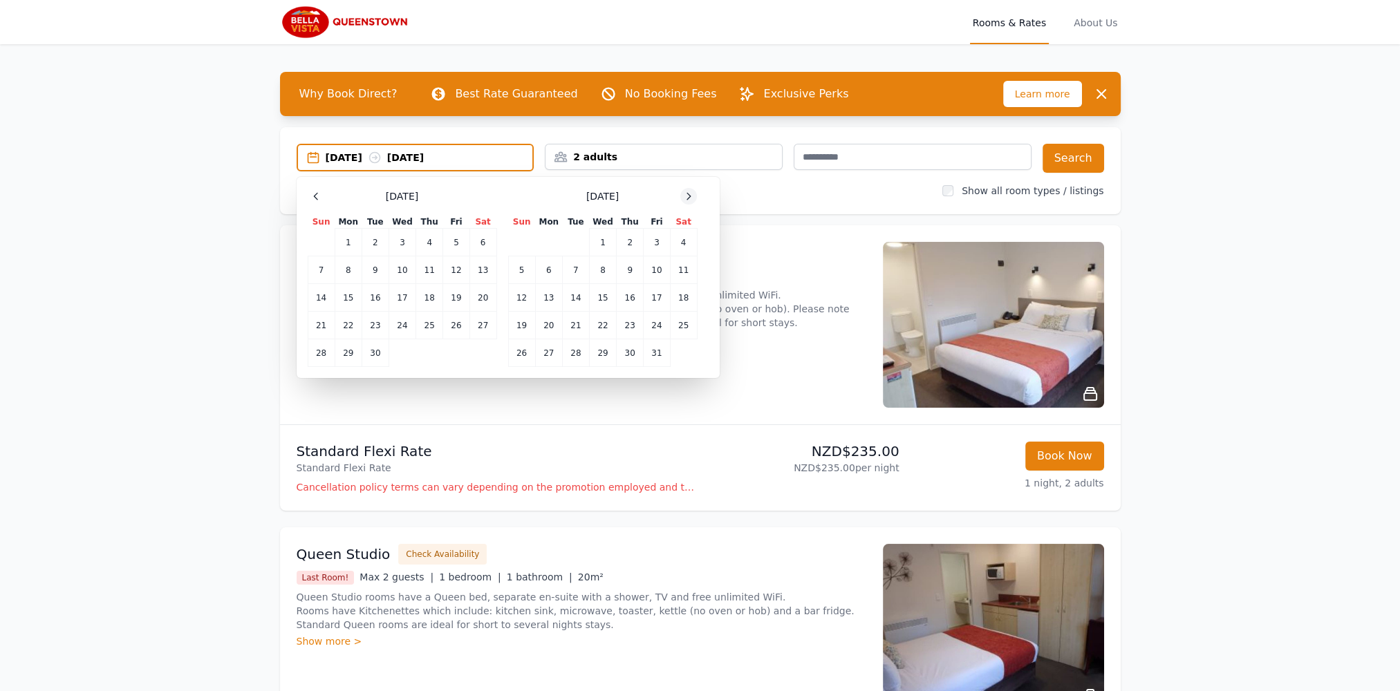
click at [683, 196] on icon at bounding box center [688, 196] width 11 height 11
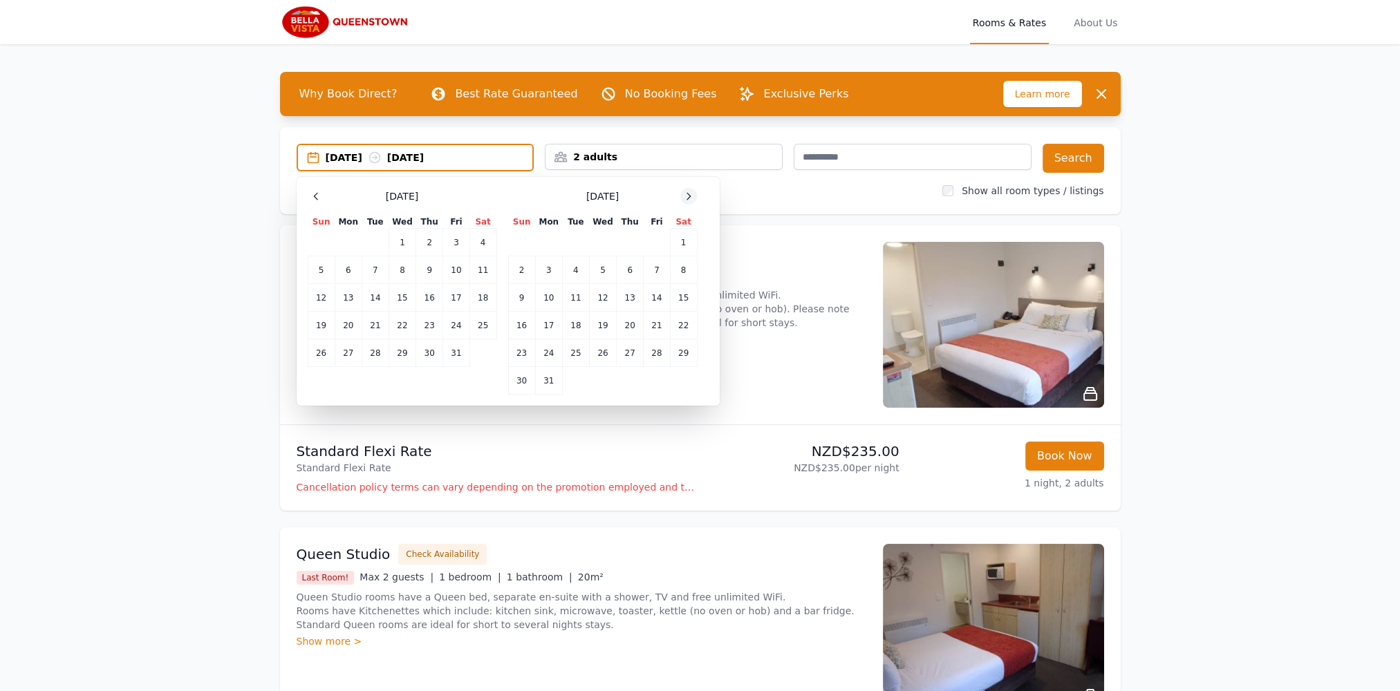
click at [683, 196] on icon at bounding box center [688, 196] width 11 height 11
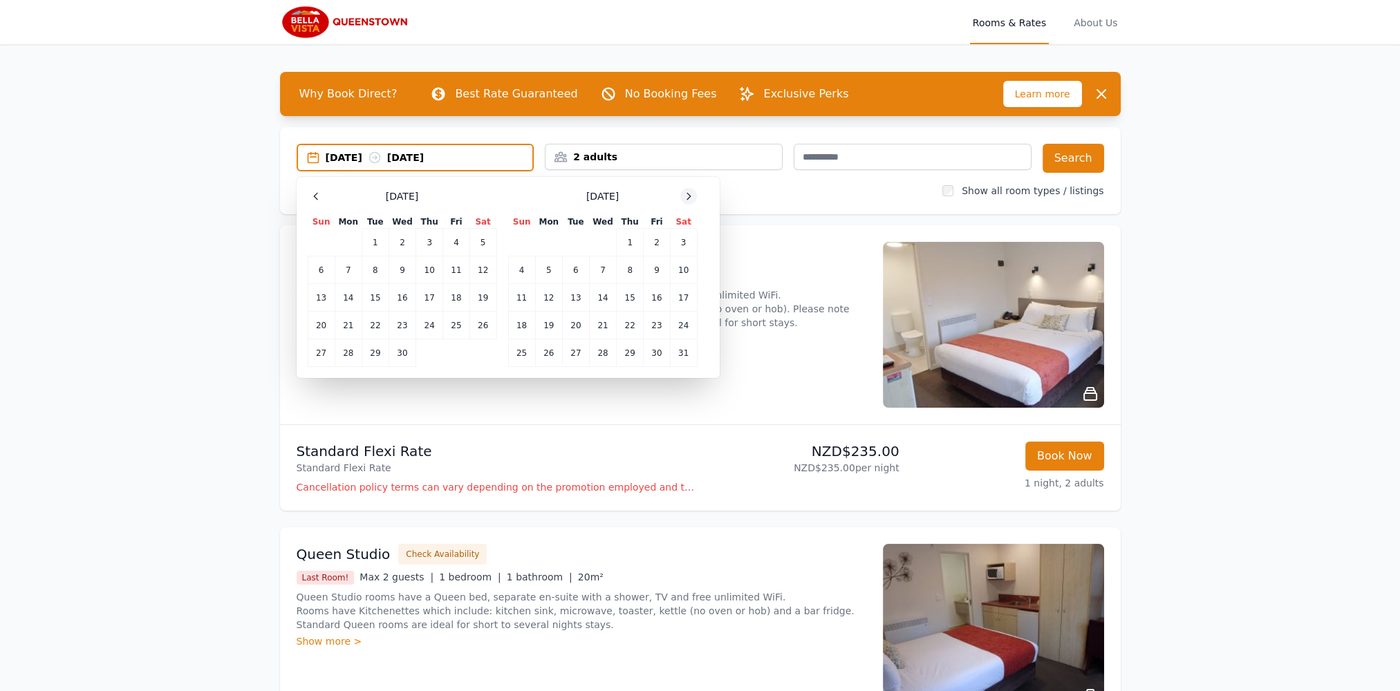
click at [683, 196] on icon at bounding box center [688, 196] width 11 height 11
click at [633, 268] on td "12" at bounding box center [630, 270] width 27 height 28
click at [545, 299] on td "16" at bounding box center [548, 298] width 27 height 28
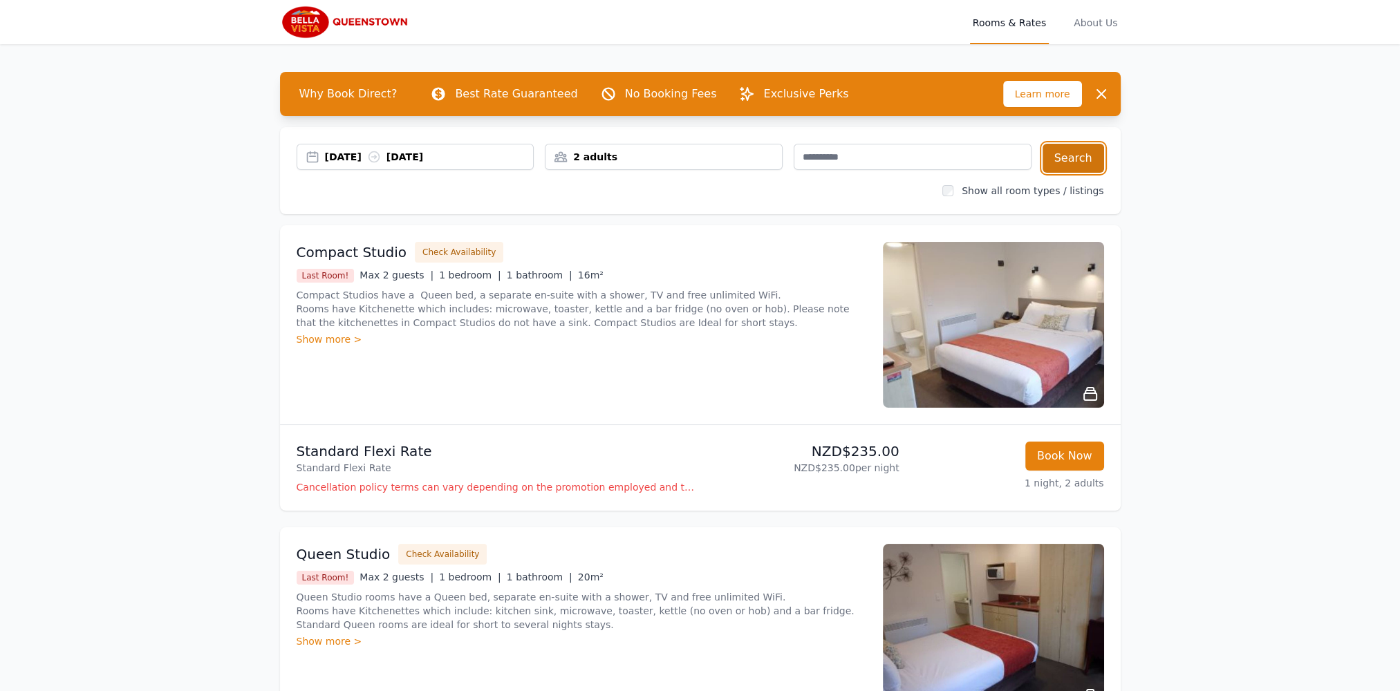
click at [1059, 163] on button "Search" at bounding box center [1073, 158] width 62 height 29
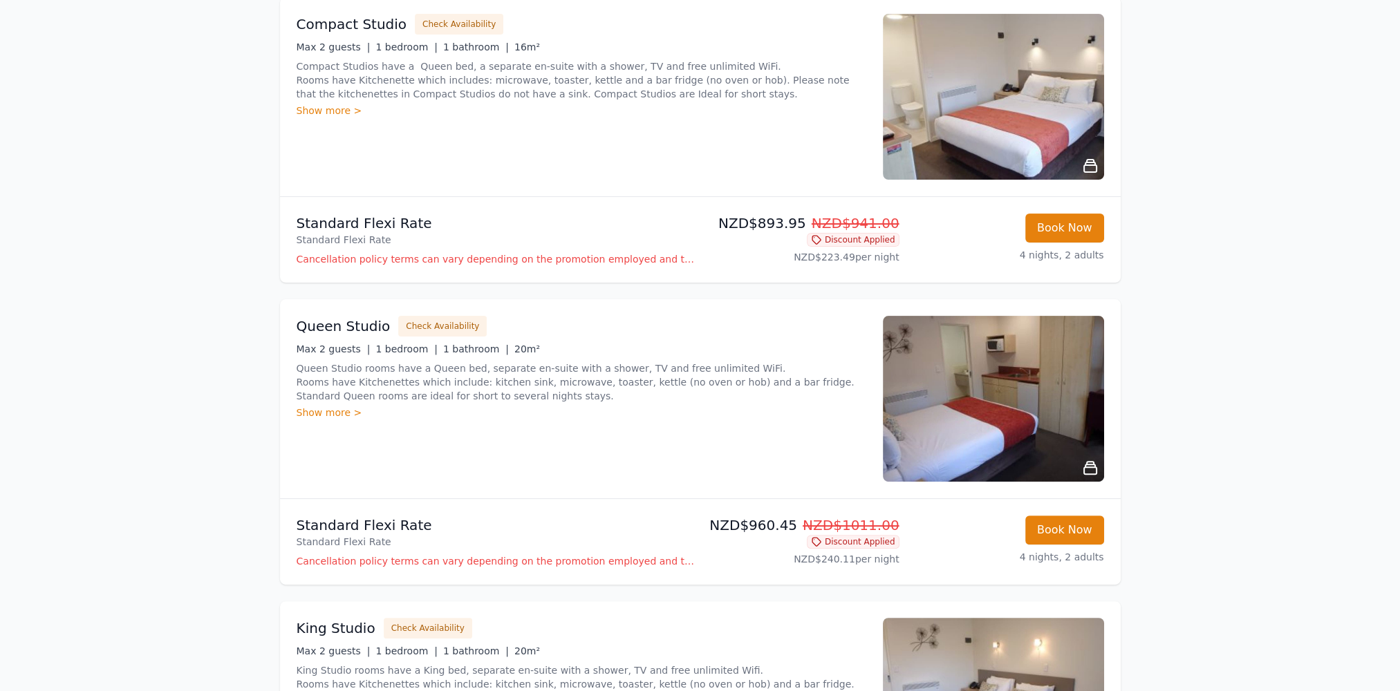
scroll to position [415, 0]
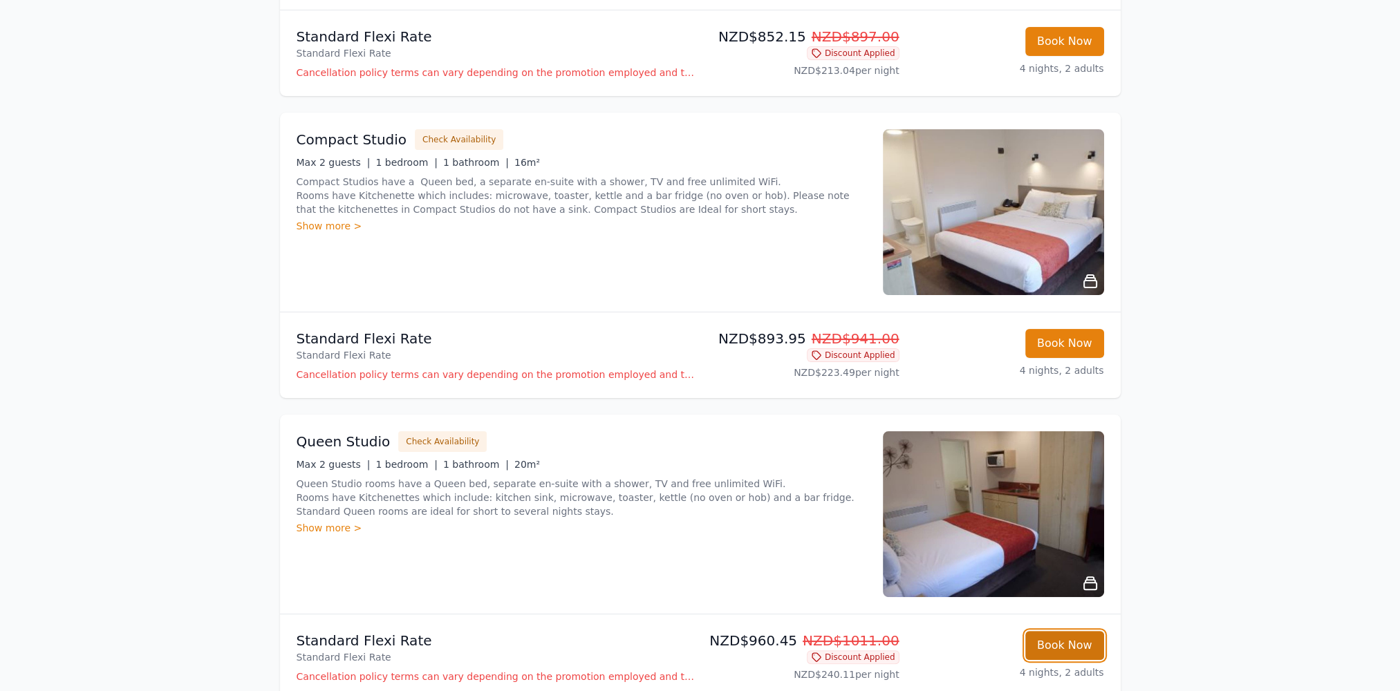
click at [1068, 652] on button "Book Now" at bounding box center [1064, 645] width 79 height 29
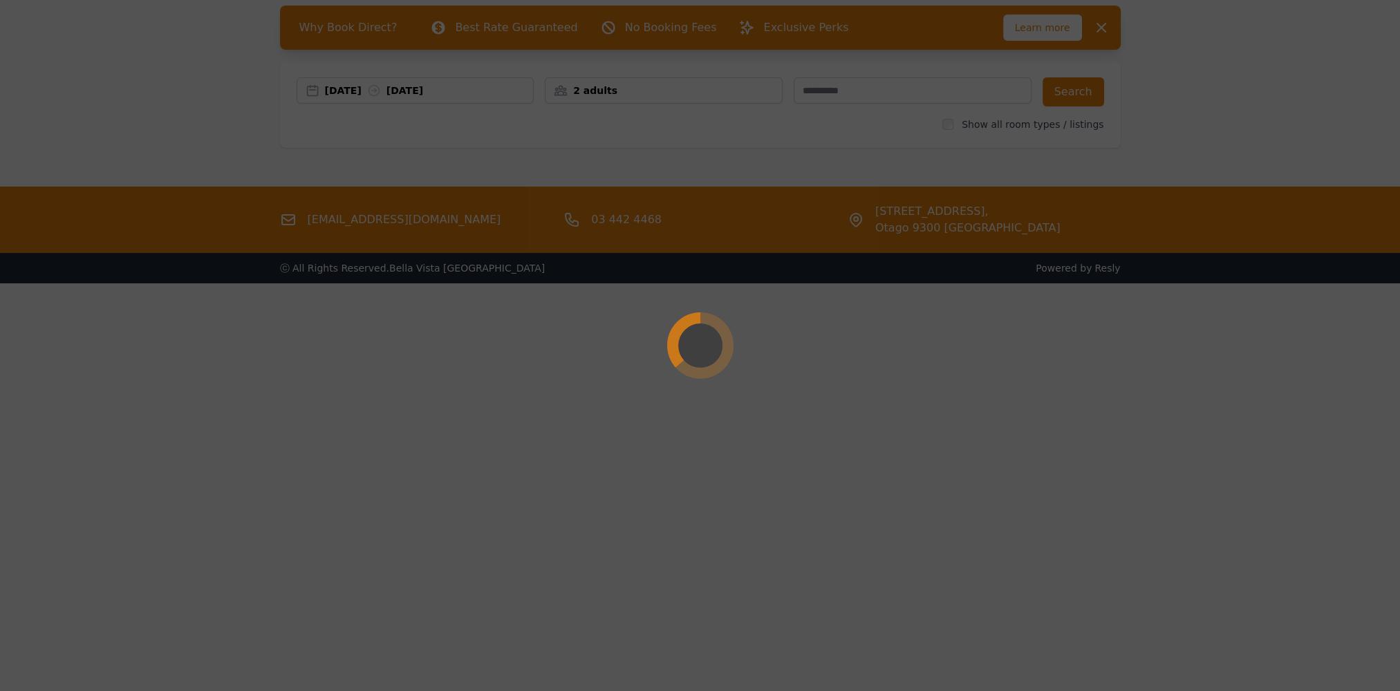
scroll to position [66, 0]
select select "**"
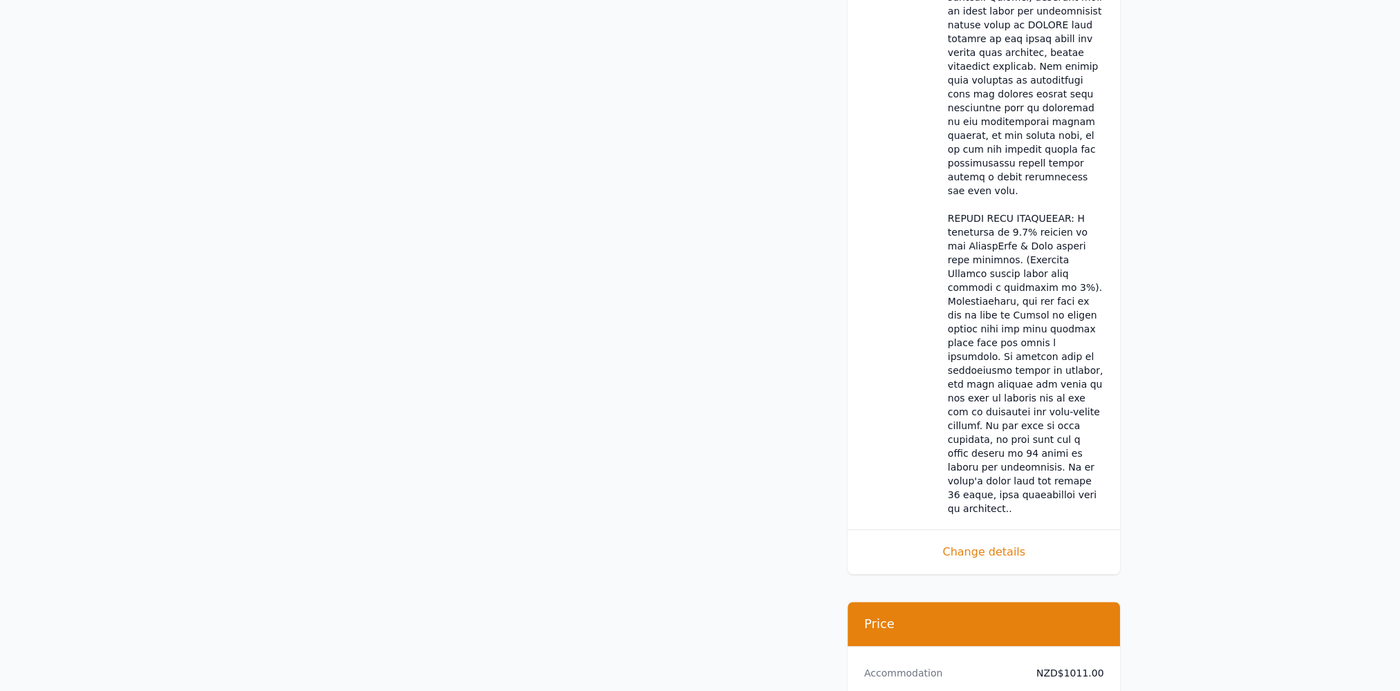
scroll to position [978, 0]
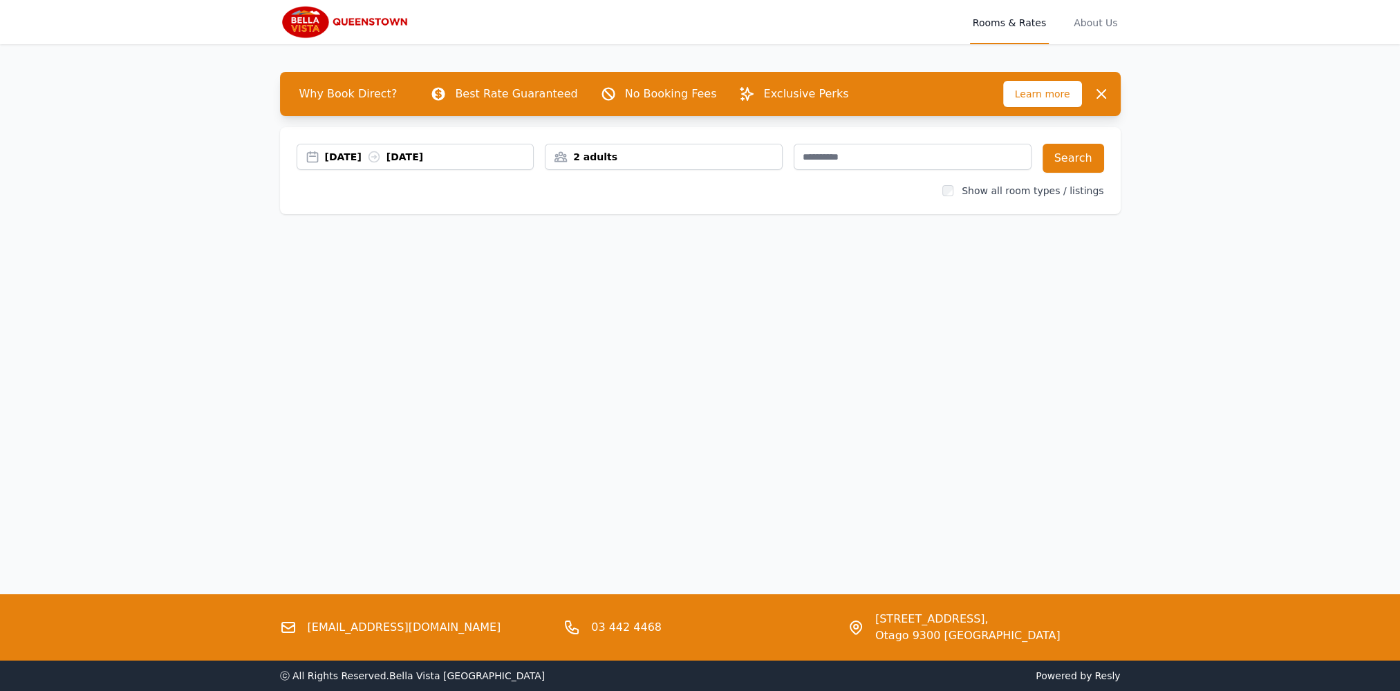
click at [440, 158] on div "18 Aug 2025 21 Aug 2025" at bounding box center [429, 157] width 209 height 14
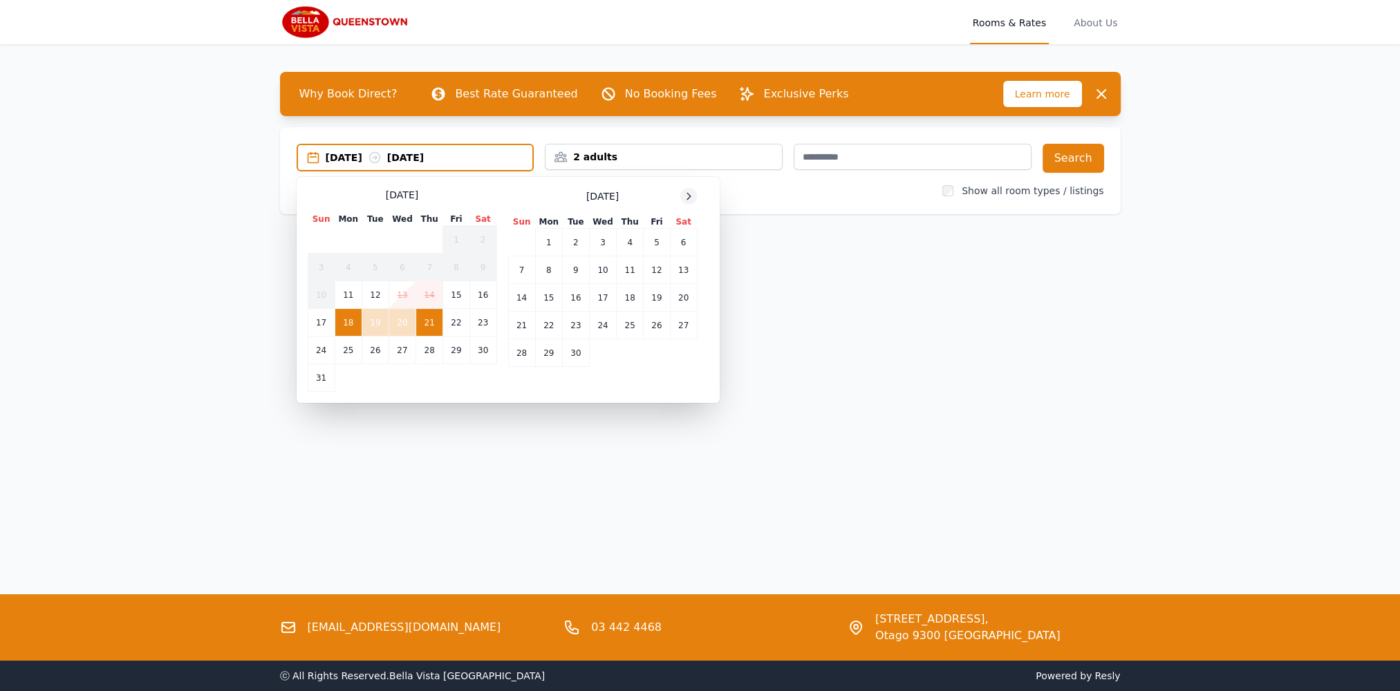
click at [686, 194] on icon at bounding box center [688, 196] width 11 height 11
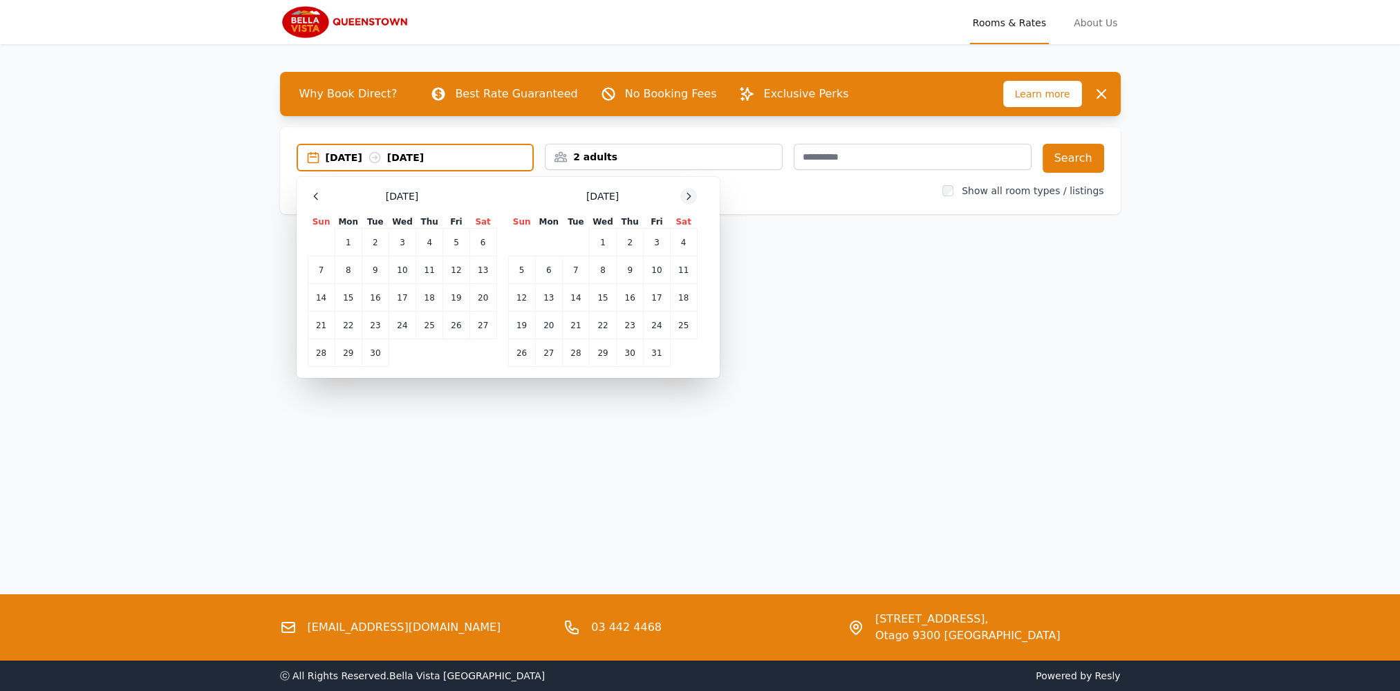
click at [686, 194] on icon at bounding box center [688, 196] width 11 height 11
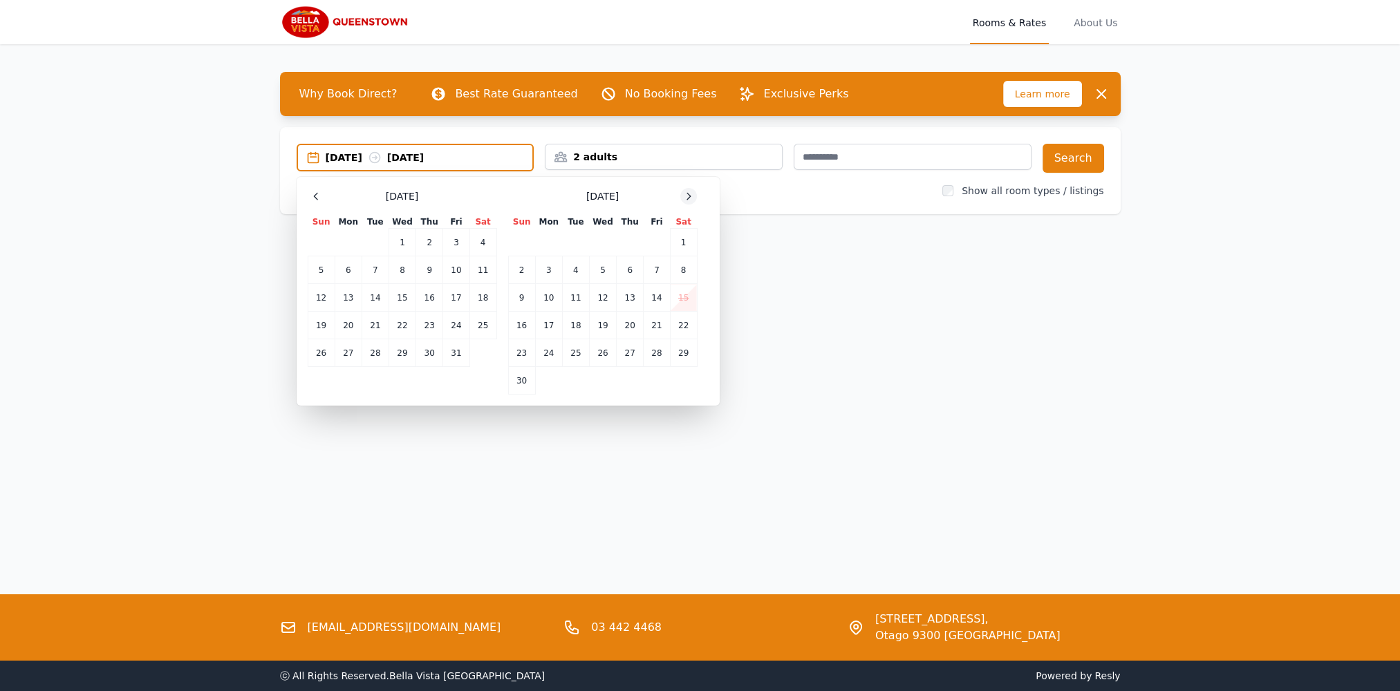
click at [686, 194] on icon at bounding box center [688, 196] width 11 height 11
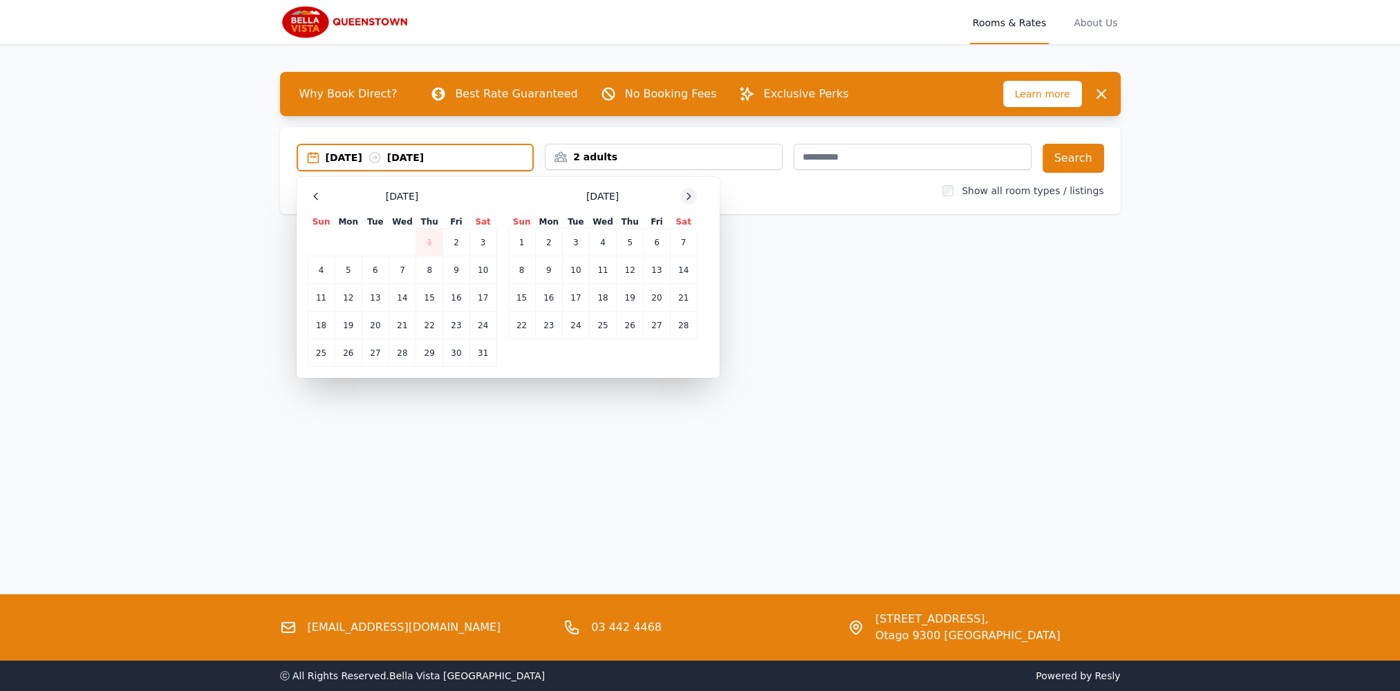
click at [686, 194] on icon at bounding box center [688, 196] width 11 height 11
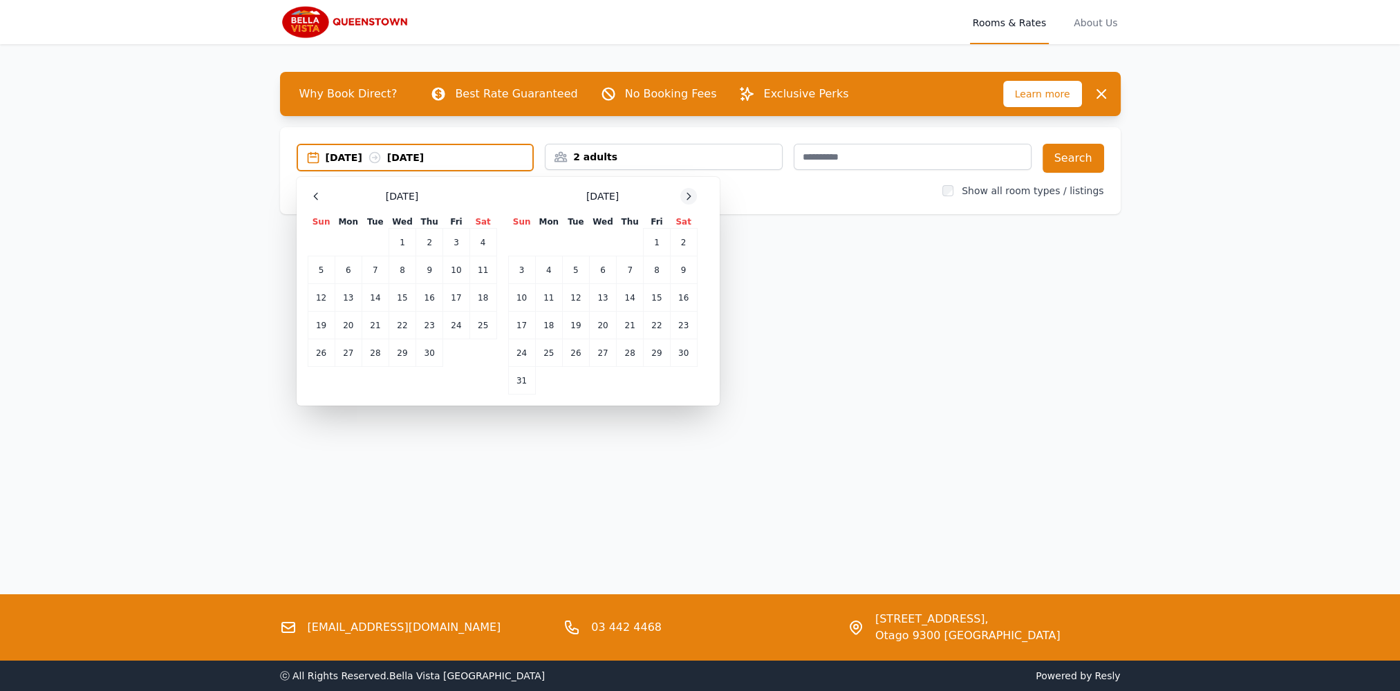
click at [686, 194] on icon at bounding box center [688, 196] width 11 height 11
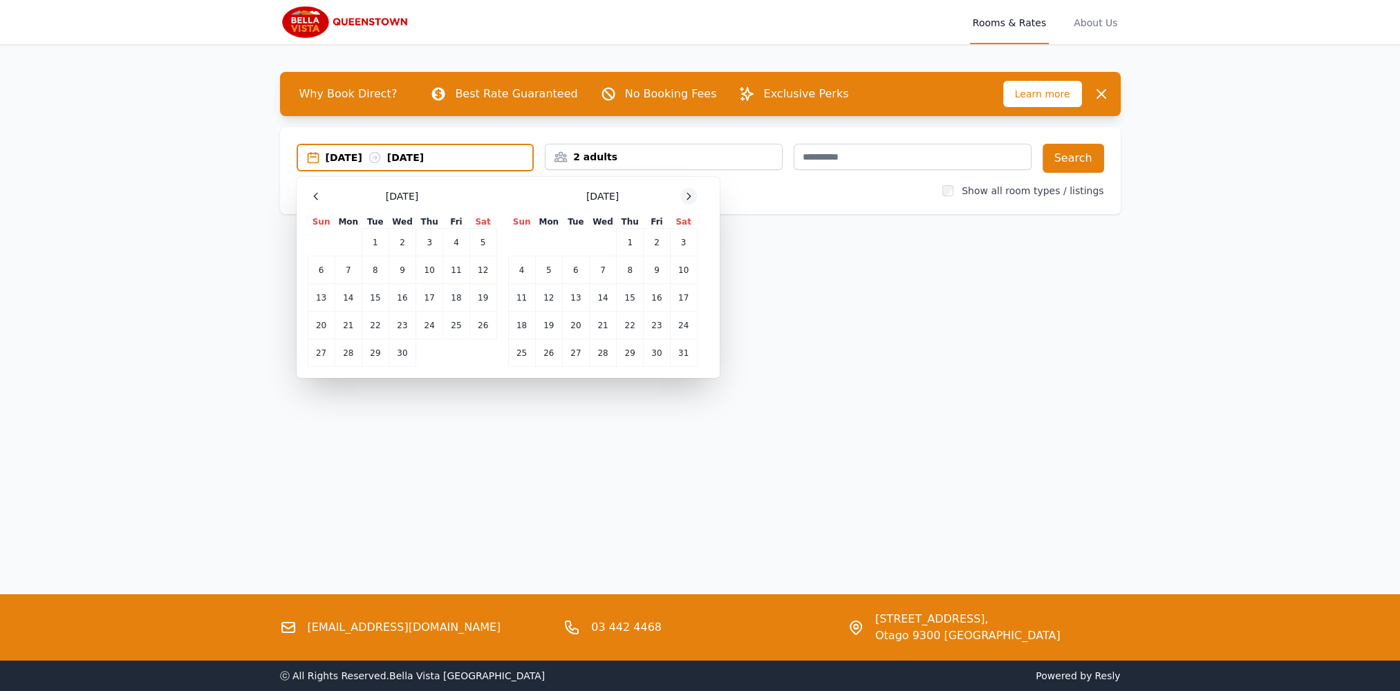
click at [686, 194] on icon at bounding box center [688, 196] width 11 height 11
drag, startPoint x: 434, startPoint y: 272, endPoint x: 373, endPoint y: 295, distance: 65.0
click at [433, 272] on td "12" at bounding box center [429, 270] width 27 height 28
click at [354, 305] on td "16" at bounding box center [348, 298] width 27 height 28
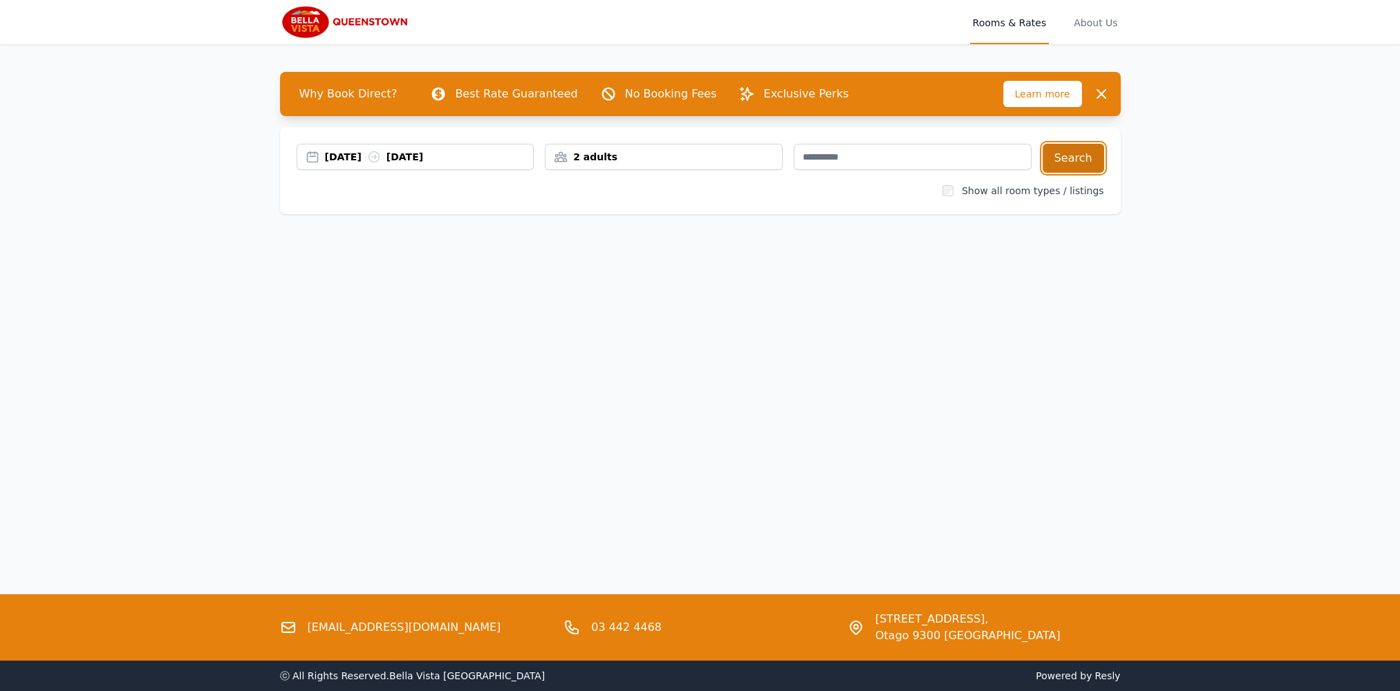
click at [1073, 155] on button "Search" at bounding box center [1073, 158] width 62 height 29
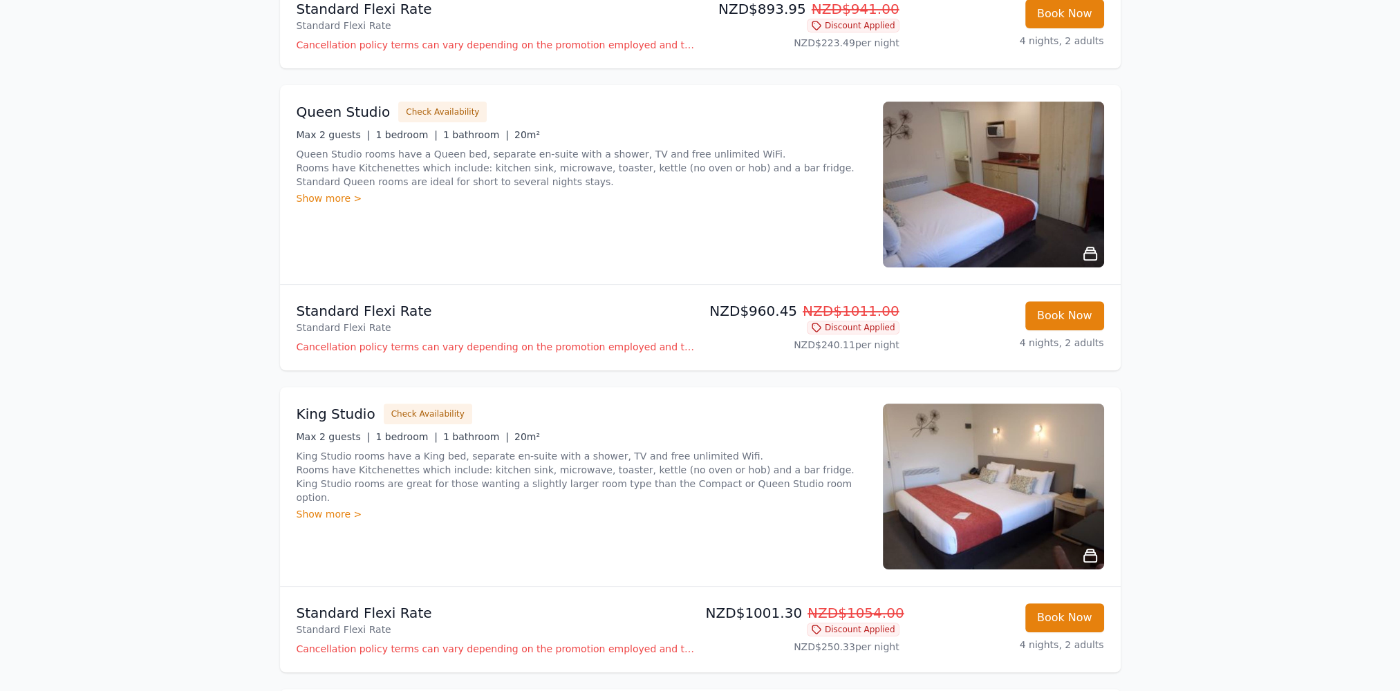
scroll to position [760, 0]
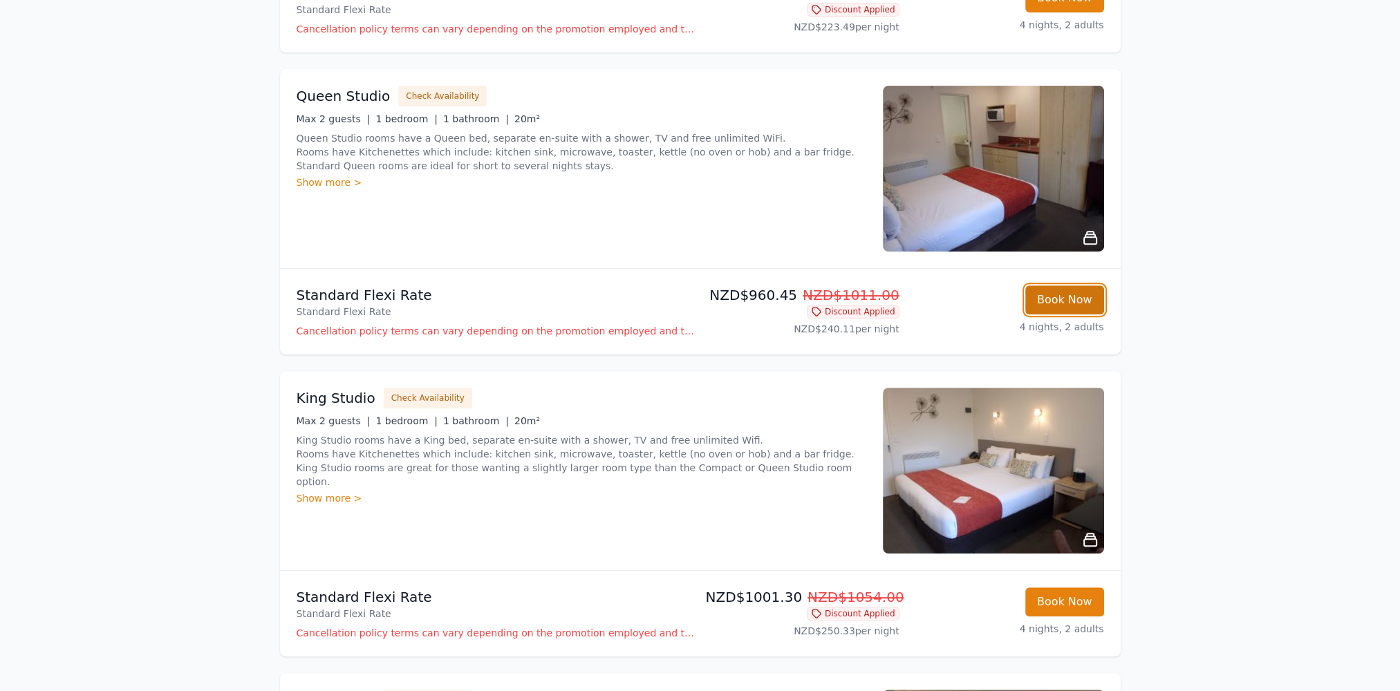
click at [1078, 294] on button "Book Now" at bounding box center [1064, 299] width 79 height 29
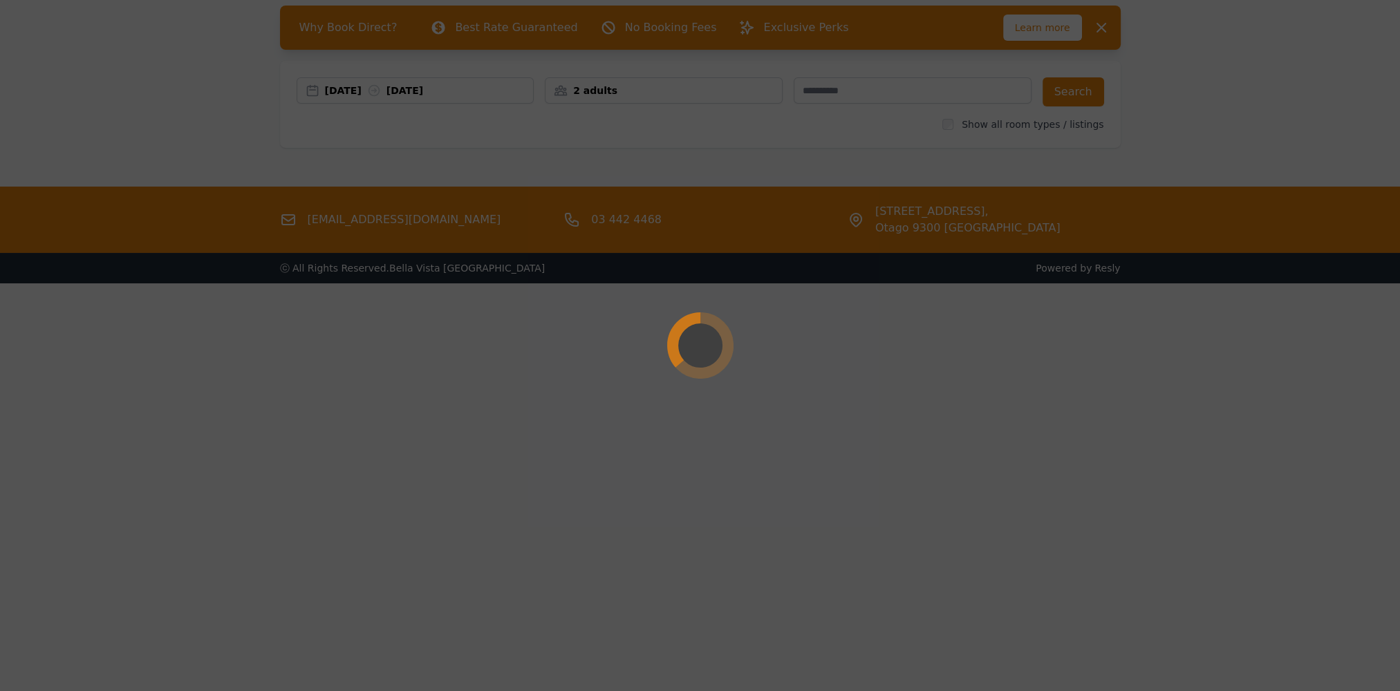
scroll to position [66, 0]
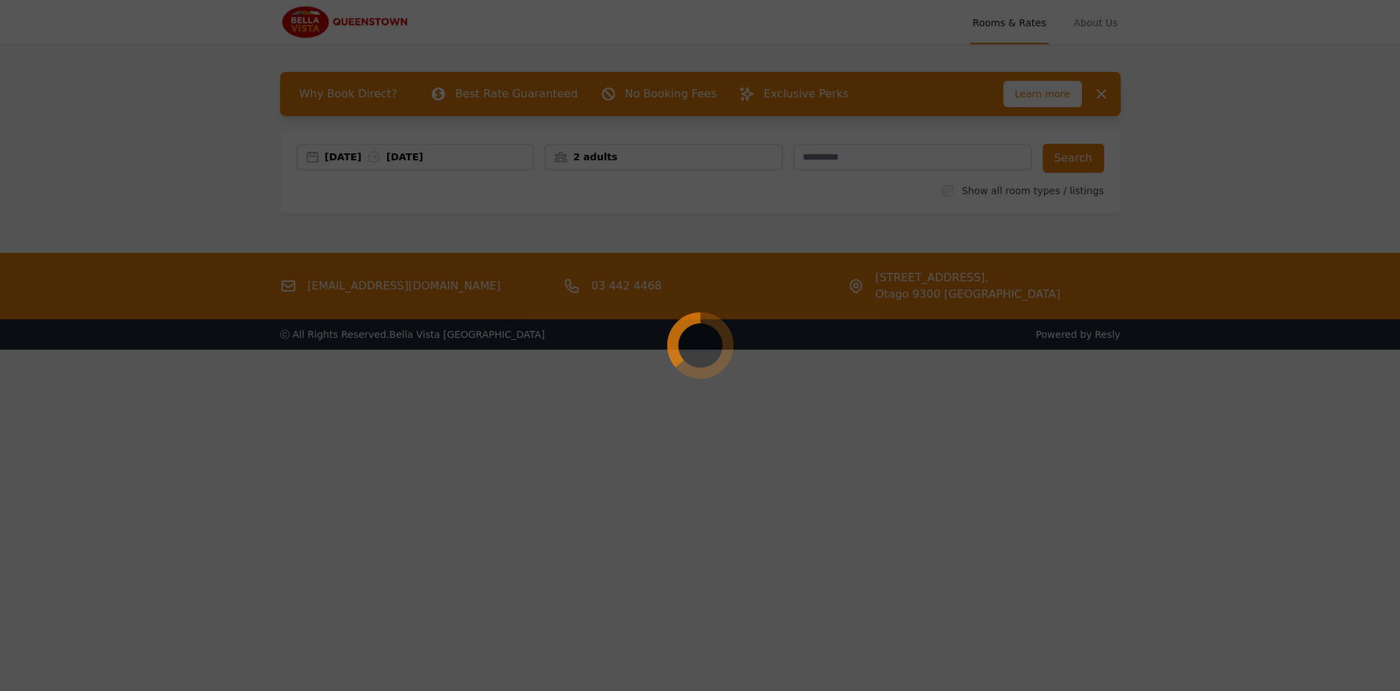
select select "**"
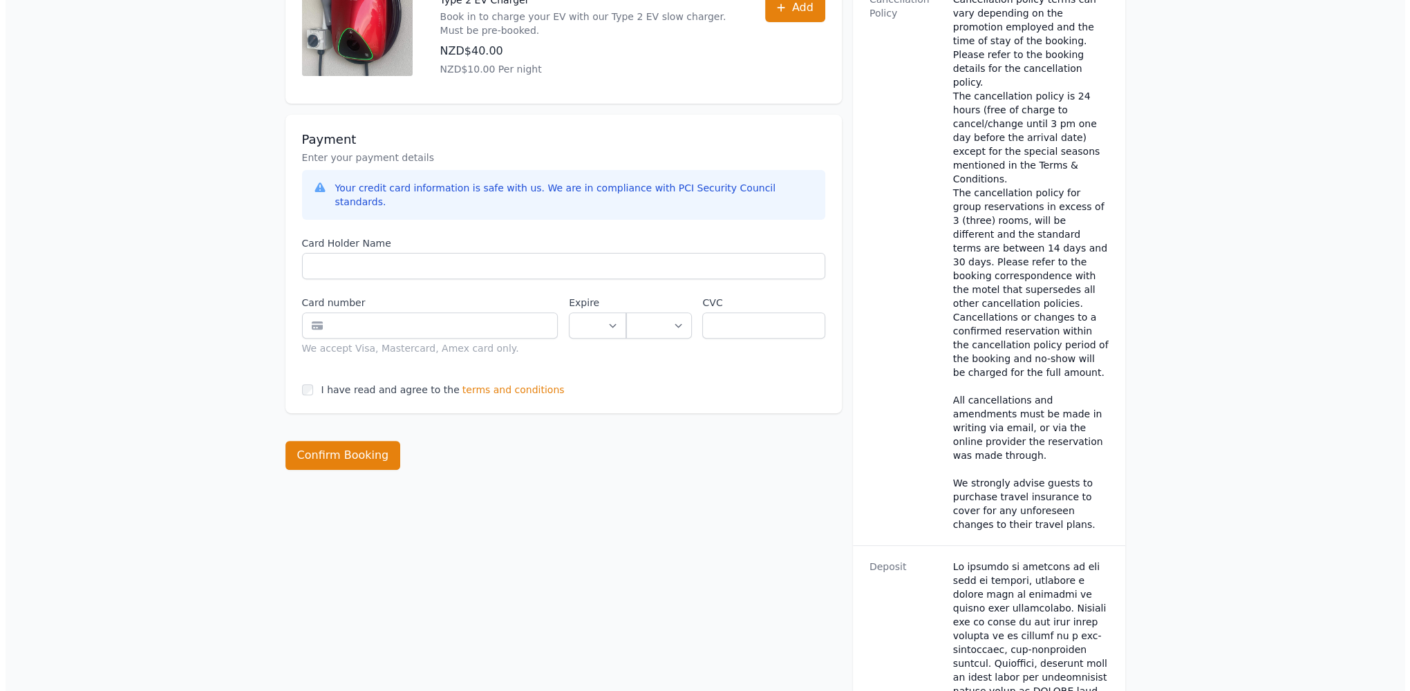
scroll to position [622, 0]
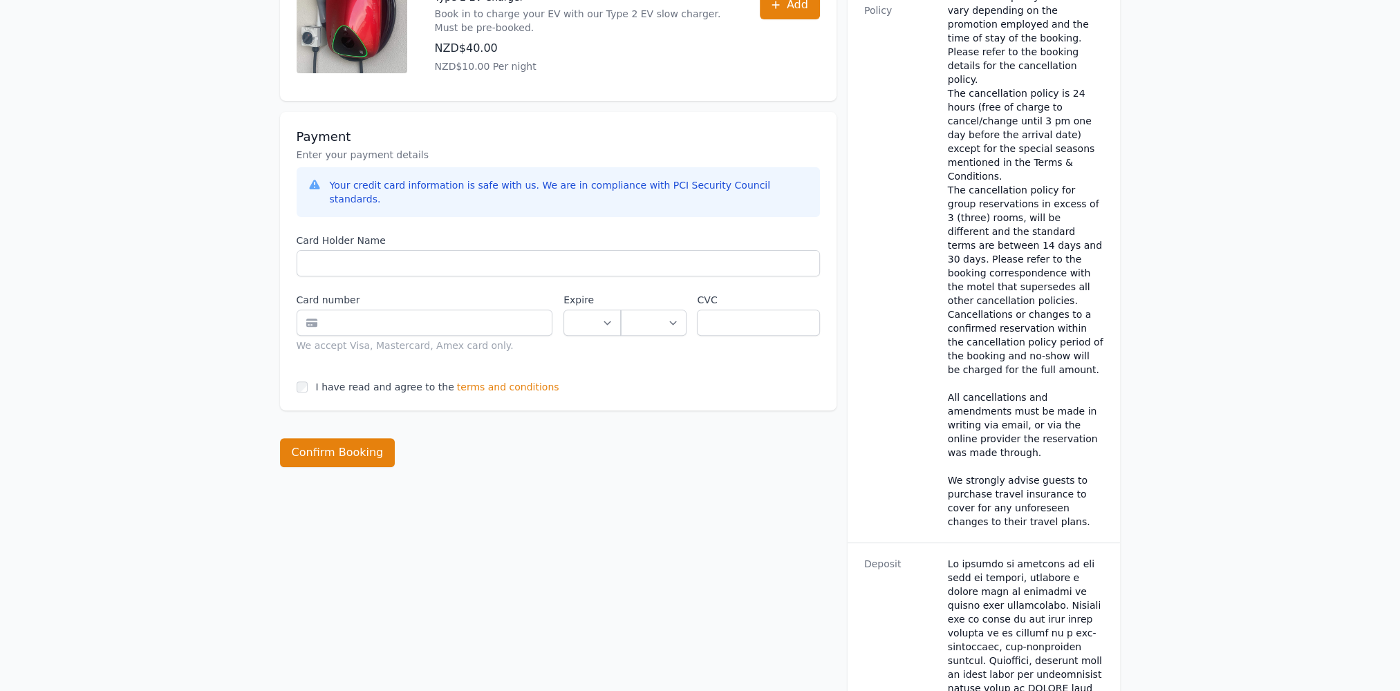
click at [505, 380] on span "terms and conditions" at bounding box center [508, 387] width 102 height 14
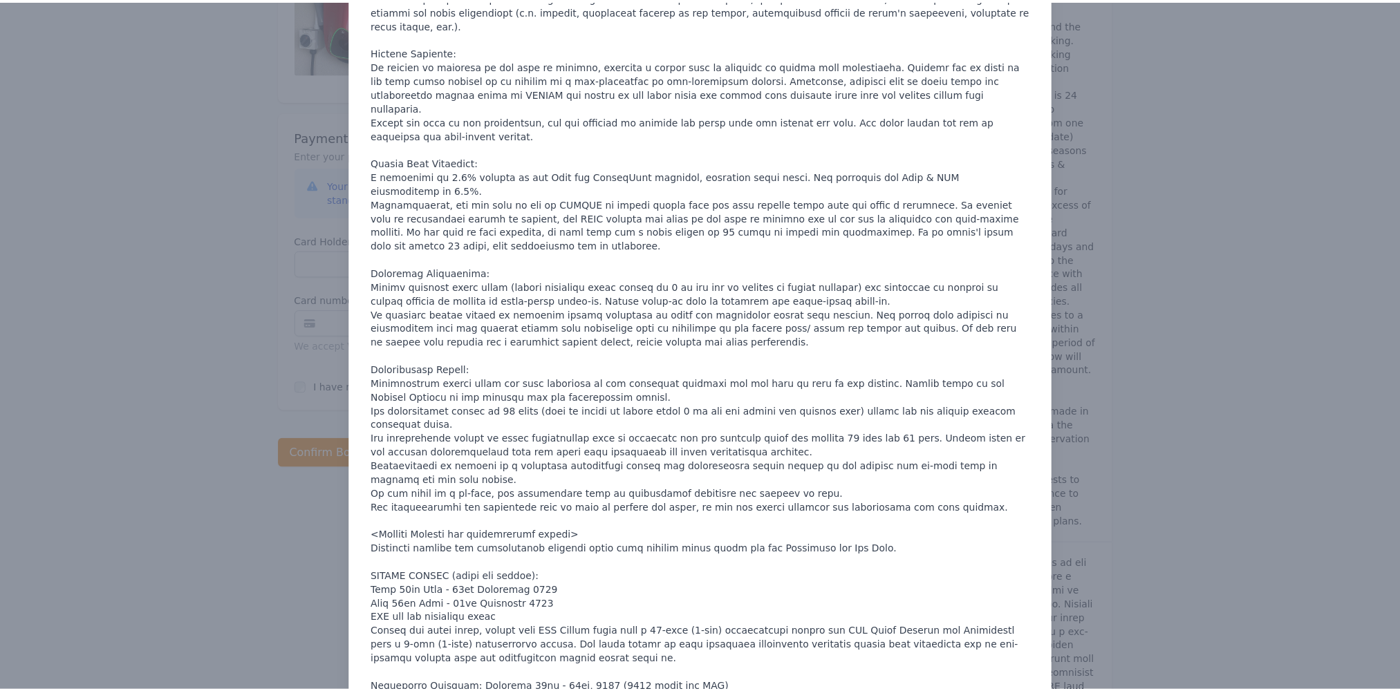
scroll to position [0, 0]
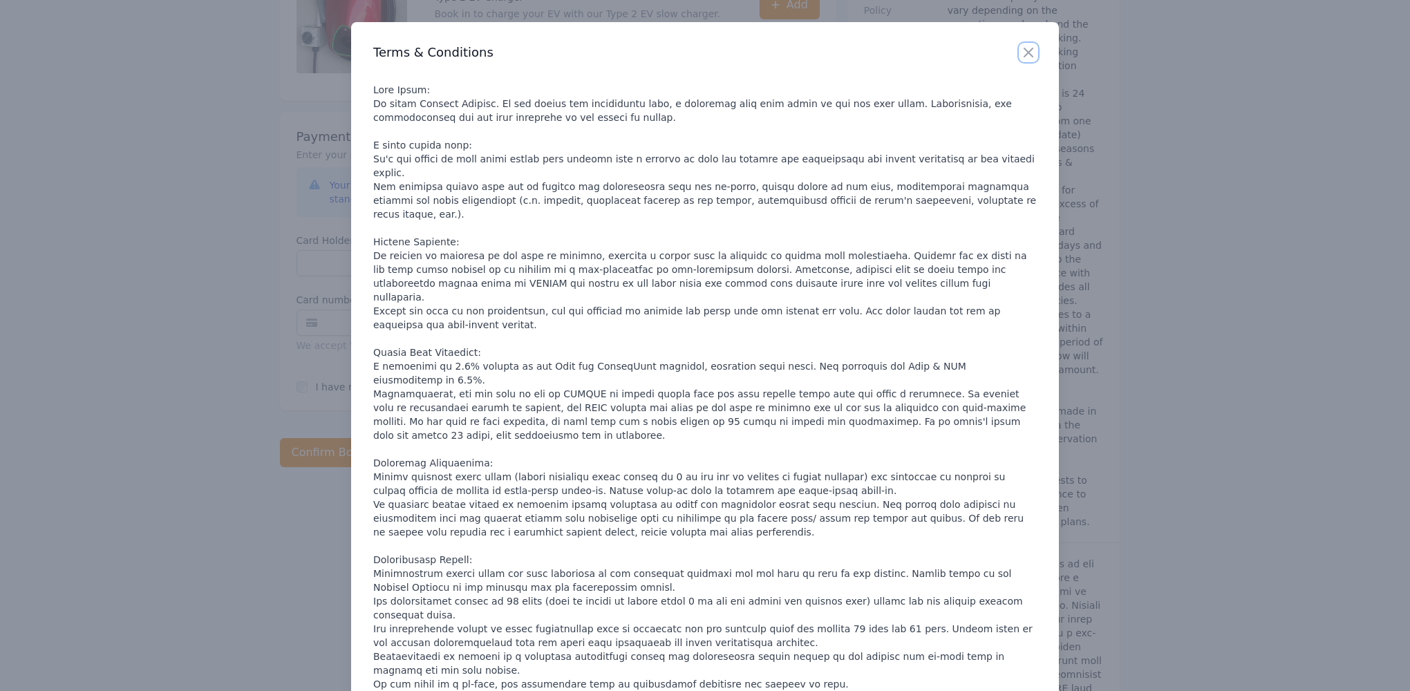
drag, startPoint x: 1025, startPoint y: 46, endPoint x: 1066, endPoint y: 85, distance: 56.2
click at [1026, 46] on icon "button" at bounding box center [1028, 52] width 17 height 17
